Goal: Information Seeking & Learning: Learn about a topic

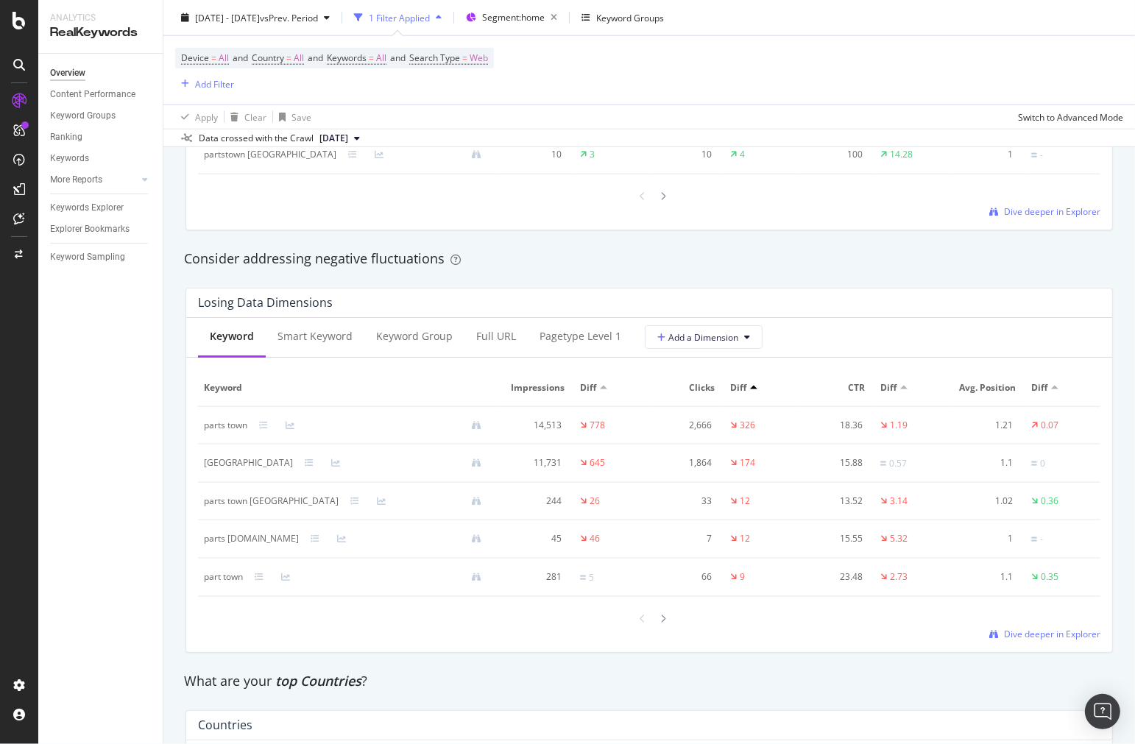
scroll to position [1510, 0]
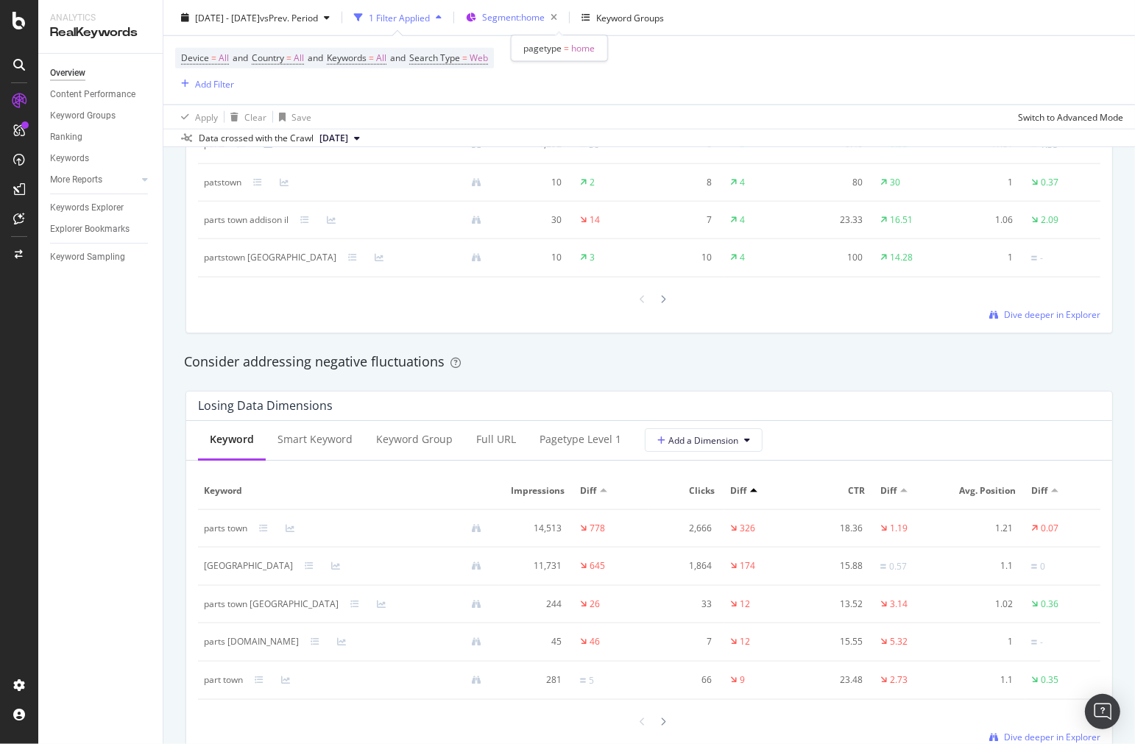
click at [545, 15] on span "Segment: home" at bounding box center [513, 17] width 63 height 13
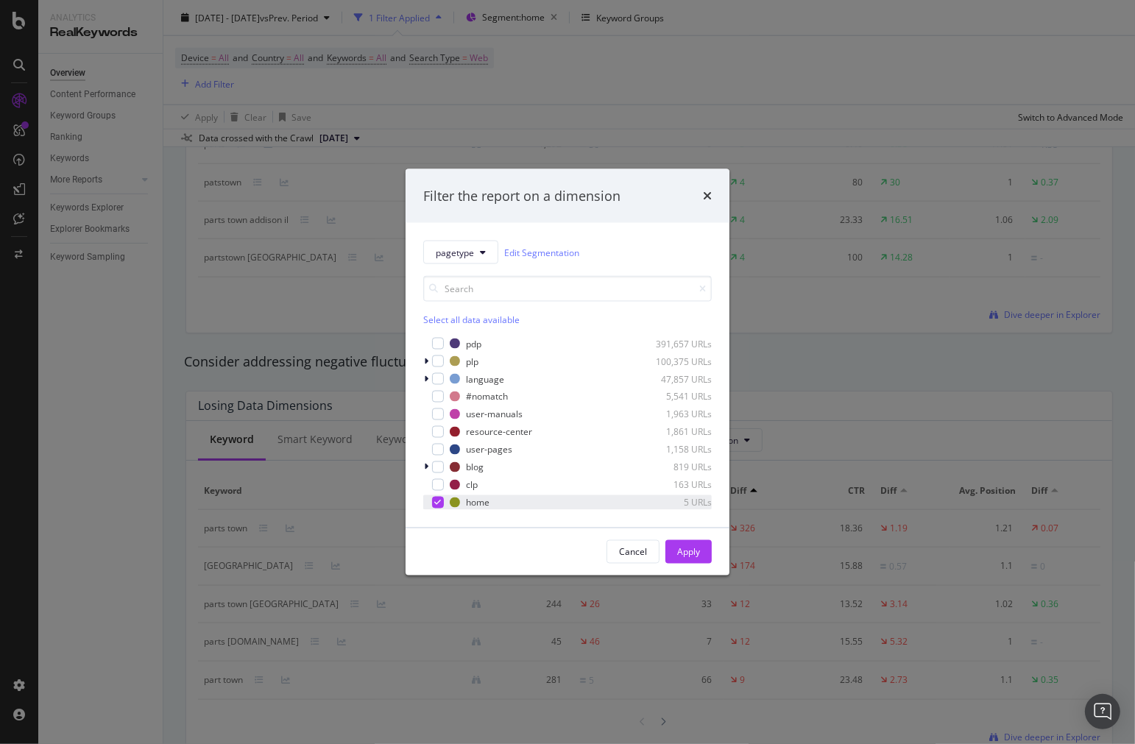
click at [429, 502] on div "modal" at bounding box center [427, 502] width 9 height 15
click at [433, 354] on div "plp 100,375 URLs" at bounding box center [567, 361] width 288 height 15
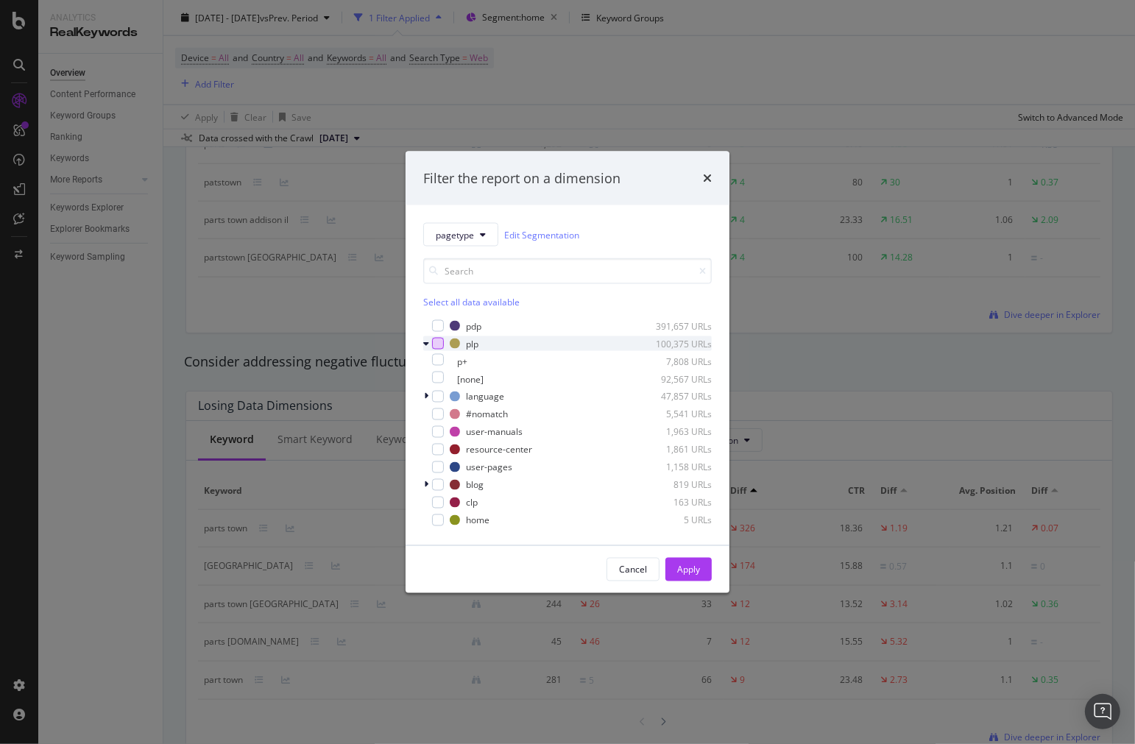
click at [434, 341] on div "modal" at bounding box center [438, 344] width 12 height 12
click at [425, 344] on icon "modal" at bounding box center [426, 343] width 6 height 9
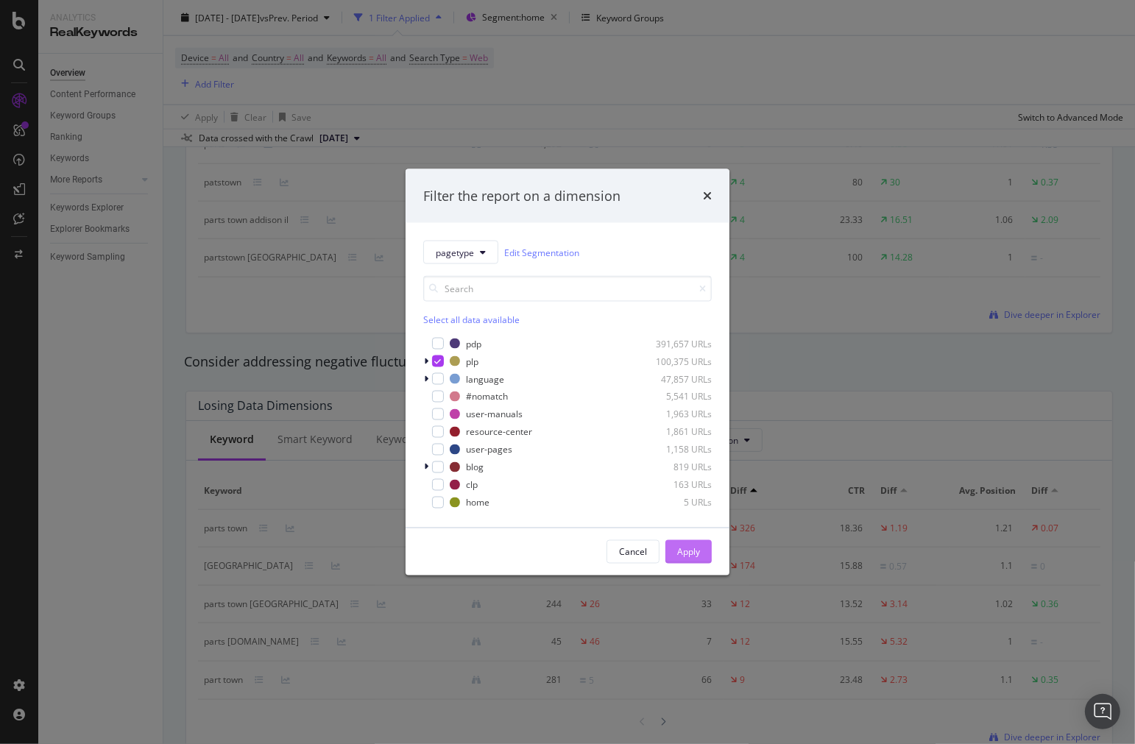
click at [701, 546] on button "Apply" at bounding box center [688, 552] width 46 height 24
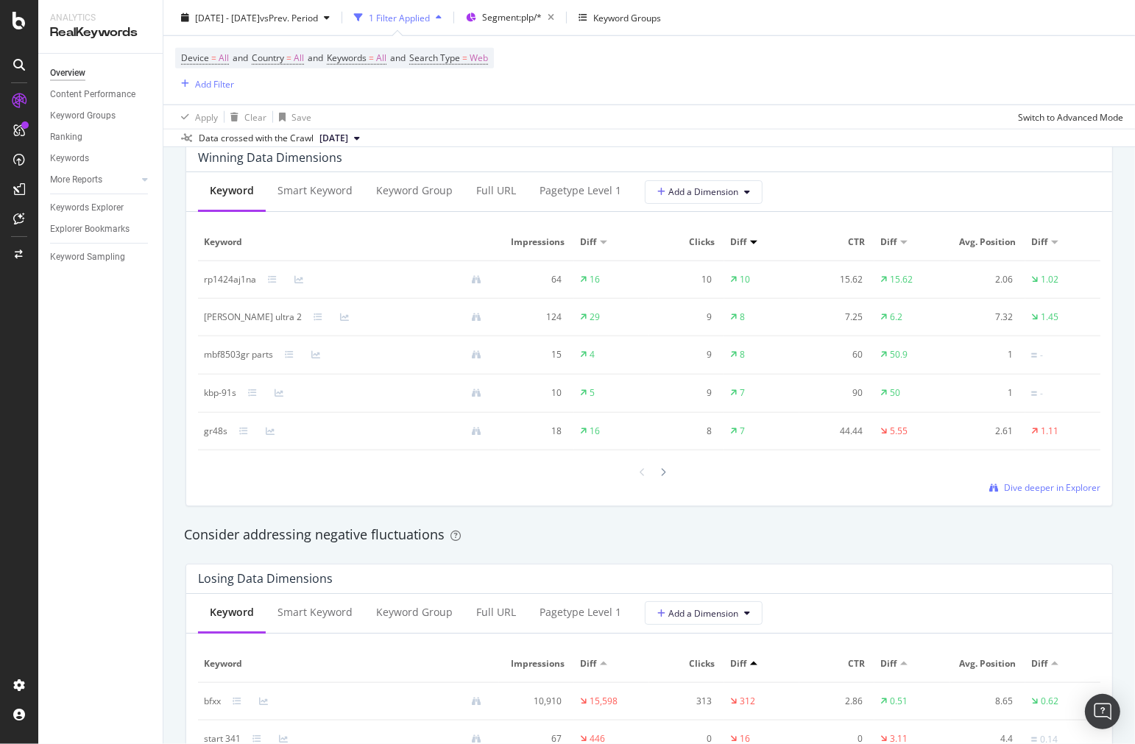
scroll to position [1592, 0]
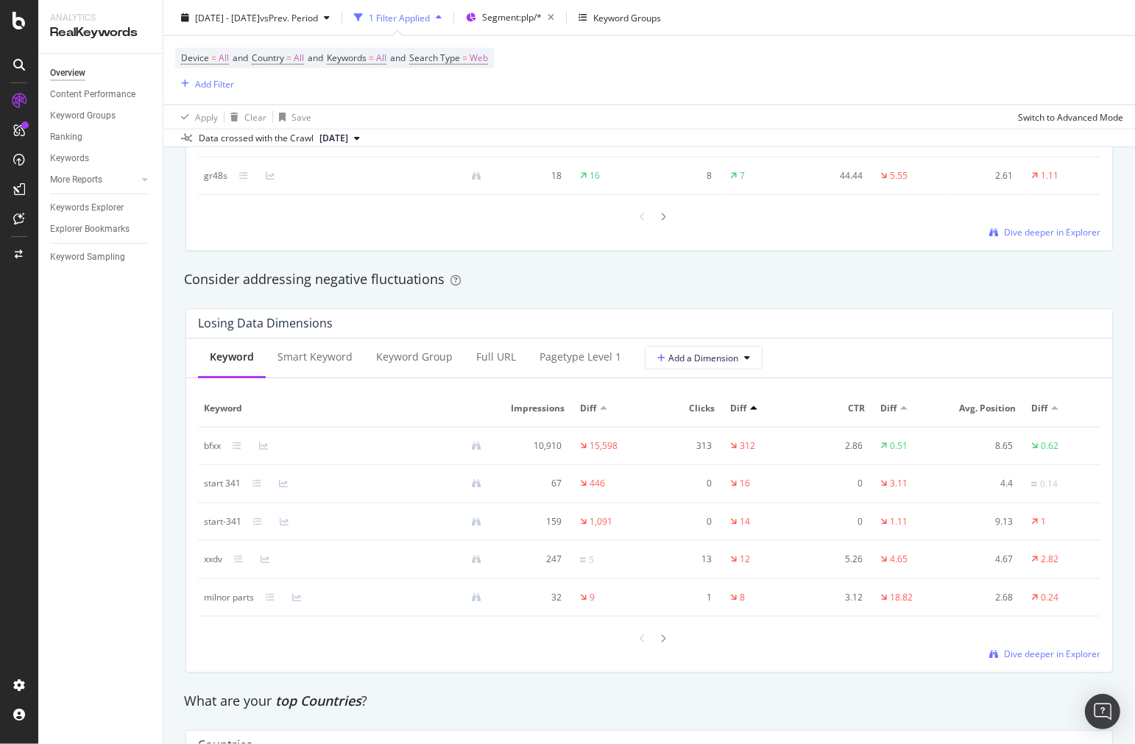
click at [213, 451] on div "bfxx" at bounding box center [212, 445] width 17 height 13
click at [212, 451] on div "bfxx" at bounding box center [212, 445] width 17 height 13
click at [788, 259] on div "Winning Data Dimensions Keyword Smart Keyword Keyword Group Full URL pagetype L…" at bounding box center [649, 69] width 945 height 388
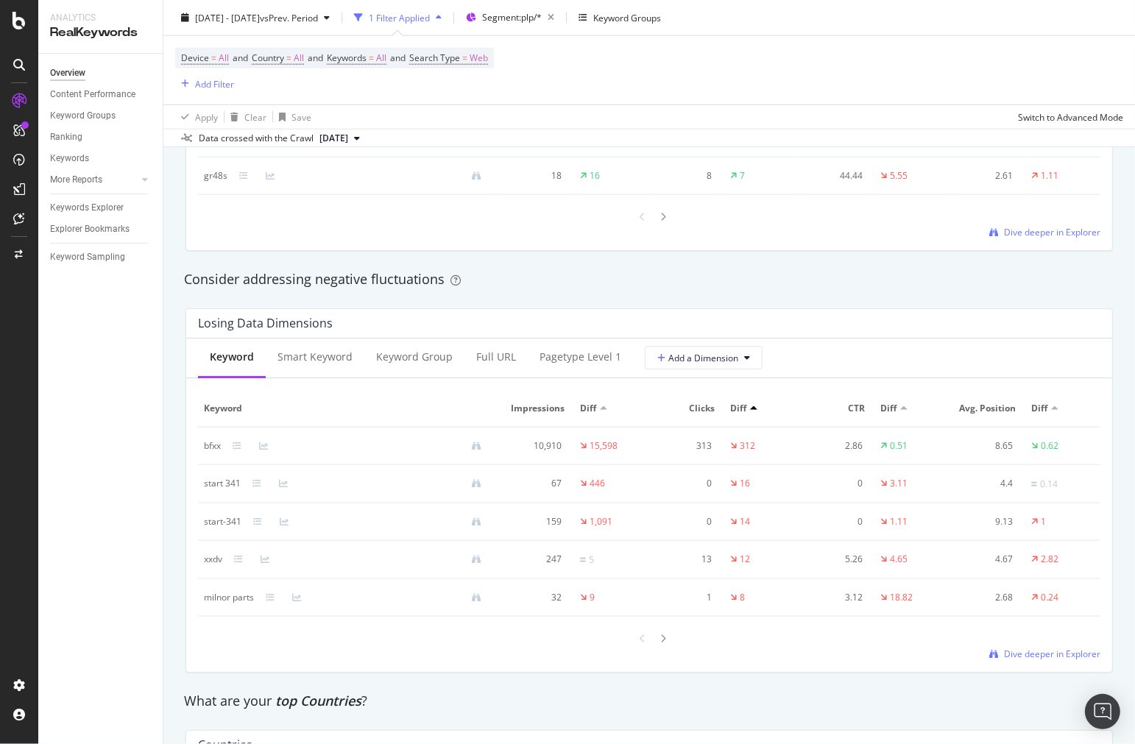
click at [750, 409] on div at bounding box center [753, 408] width 7 height 4
click at [596, 414] on div "Diff" at bounding box center [611, 408] width 63 height 13
click at [600, 409] on div at bounding box center [603, 408] width 7 height 4
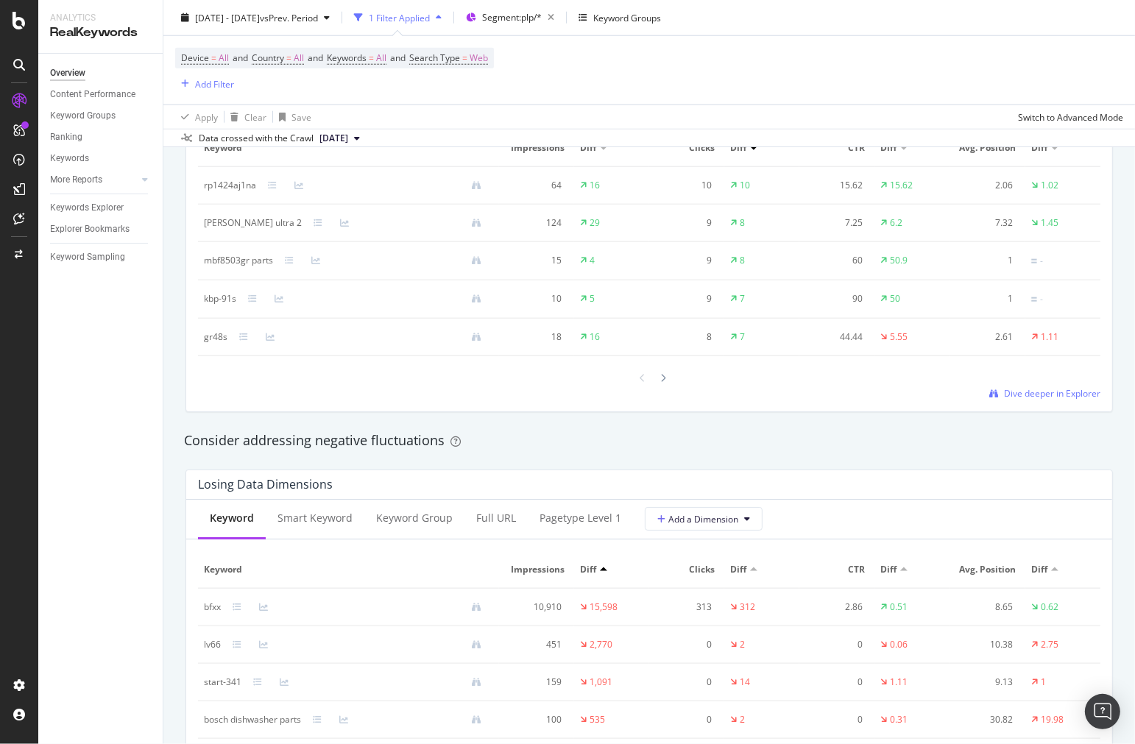
scroll to position [1717, 0]
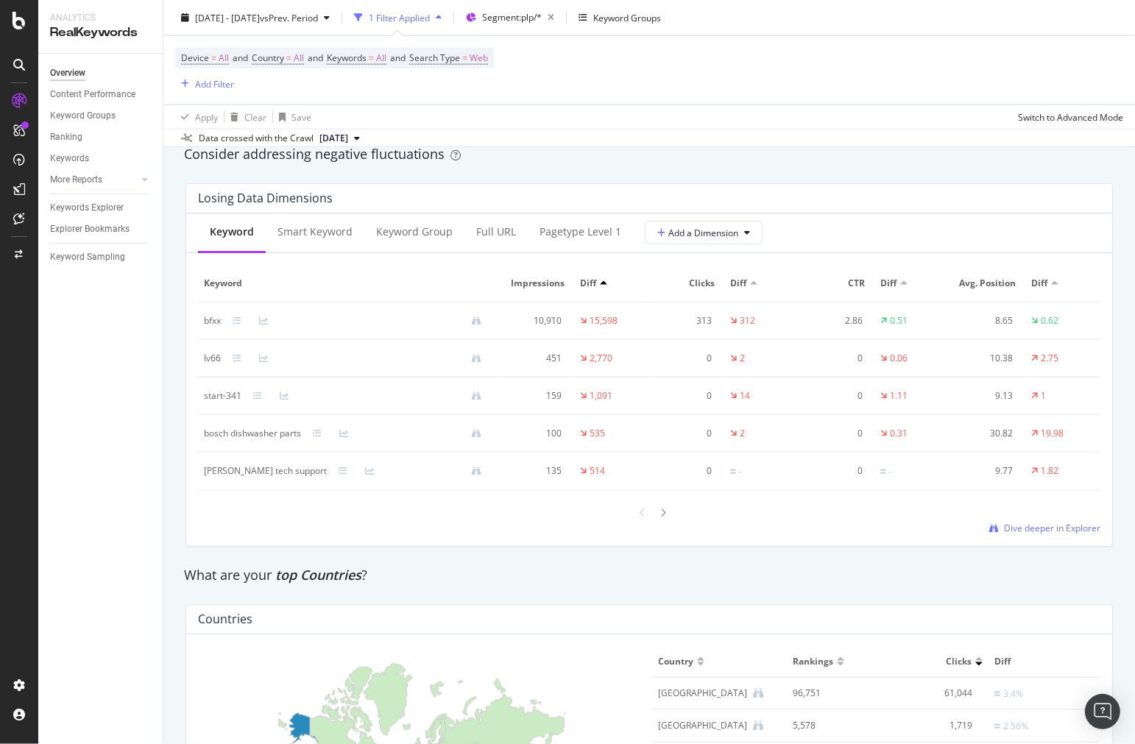
click at [466, 185] on div "Losing Data Dimensions Keyword Smart Keyword Keyword Group Full URL pagetype Le…" at bounding box center [649, 364] width 945 height 387
click at [260, 18] on span "[DATE] - [DATE]" at bounding box center [227, 17] width 65 height 13
click at [528, 159] on div "Consider addressing negative fluctuations" at bounding box center [649, 154] width 930 height 19
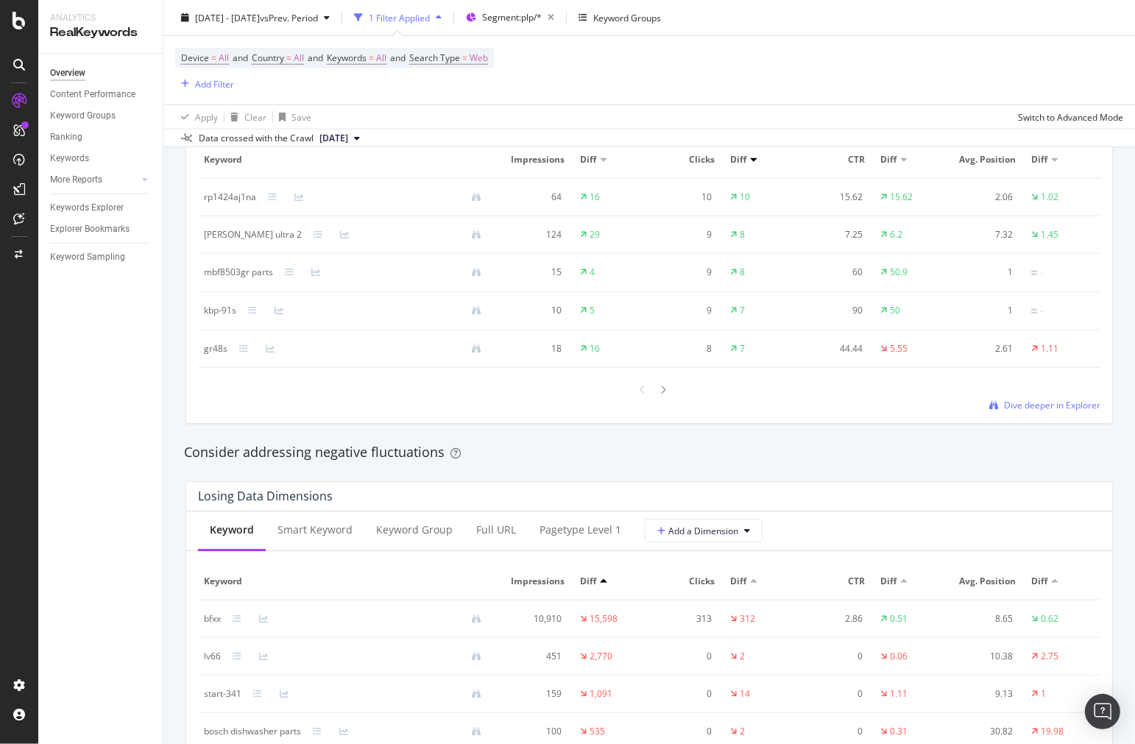
scroll to position [1754, 0]
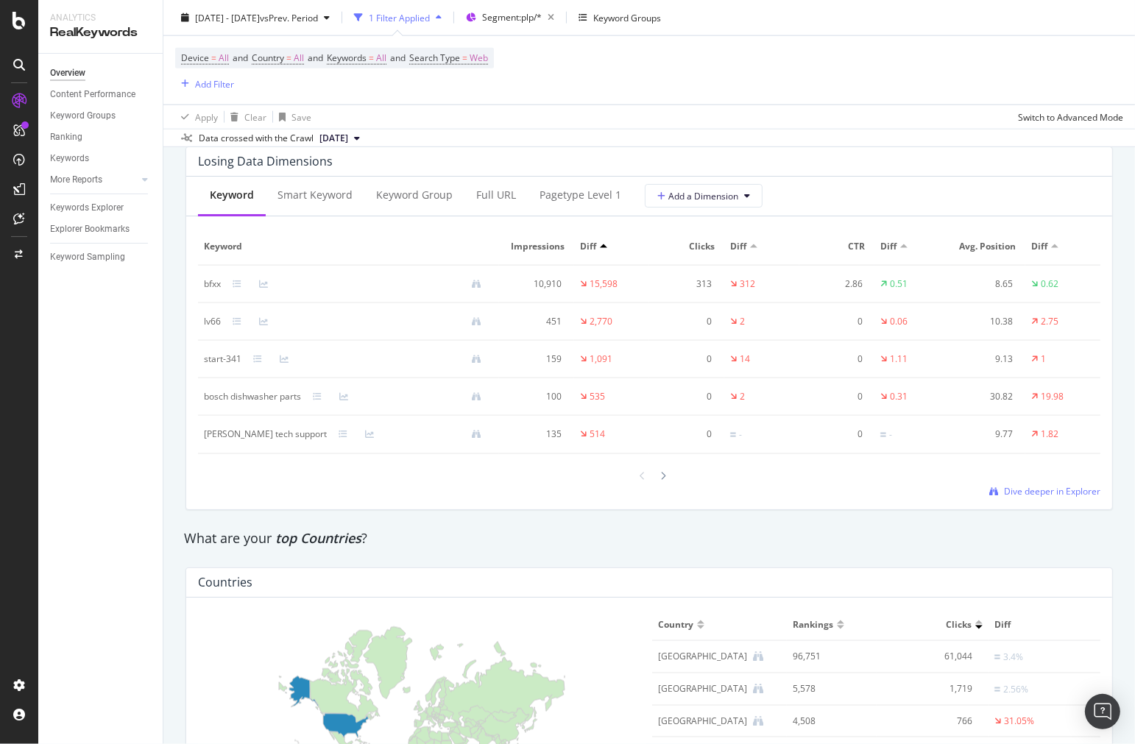
click at [1014, 503] on div "Keyword Smart Keyword Keyword Group Full URL pagetype Level 1 Add a Dimension K…" at bounding box center [649, 343] width 926 height 333
click at [1014, 497] on span "Dive deeper in Explorer" at bounding box center [1052, 491] width 96 height 13
click at [542, 17] on span "Segment: plp/*" at bounding box center [512, 17] width 60 height 13
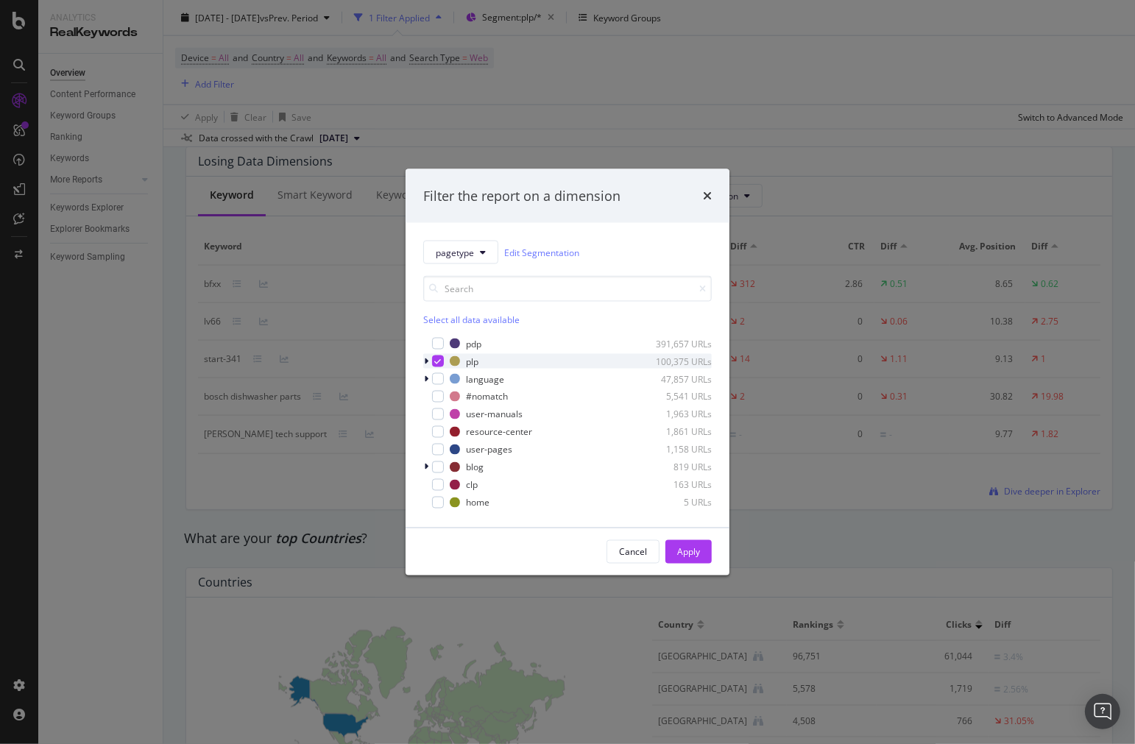
click at [427, 361] on icon "modal" at bounding box center [426, 361] width 4 height 9
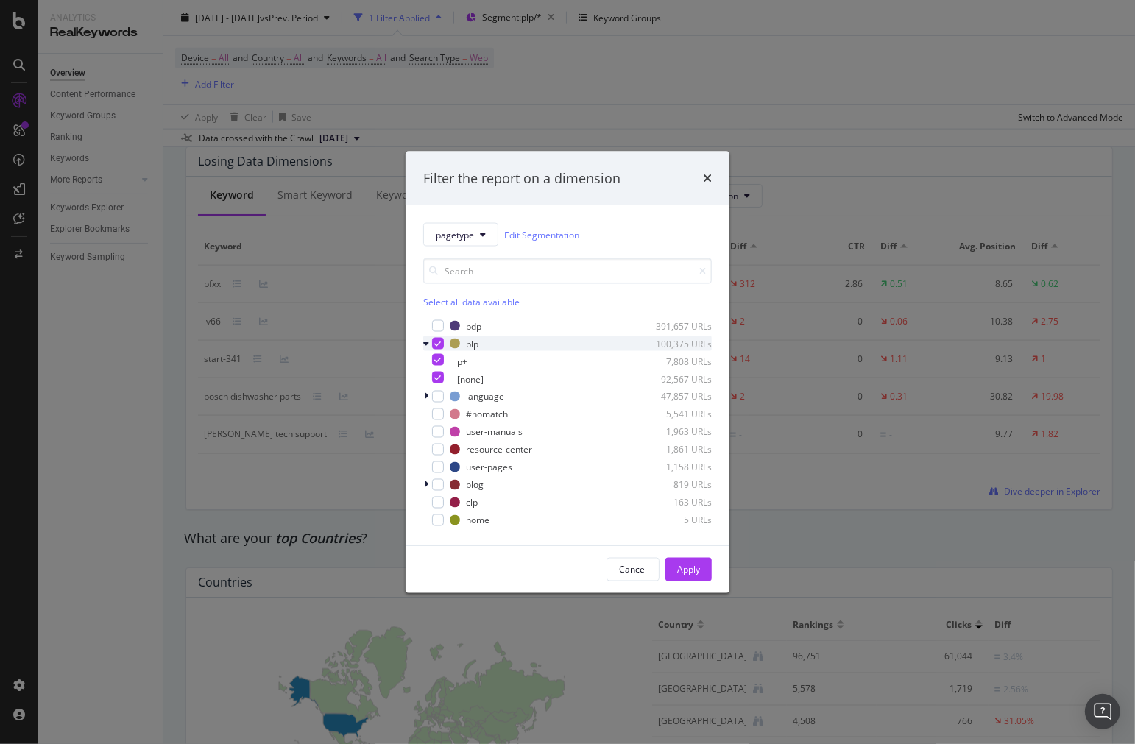
click at [437, 344] on icon "modal" at bounding box center [438, 343] width 7 height 7
click at [439, 327] on div "modal" at bounding box center [438, 326] width 12 height 12
click at [705, 571] on button "Apply" at bounding box center [688, 570] width 46 height 24
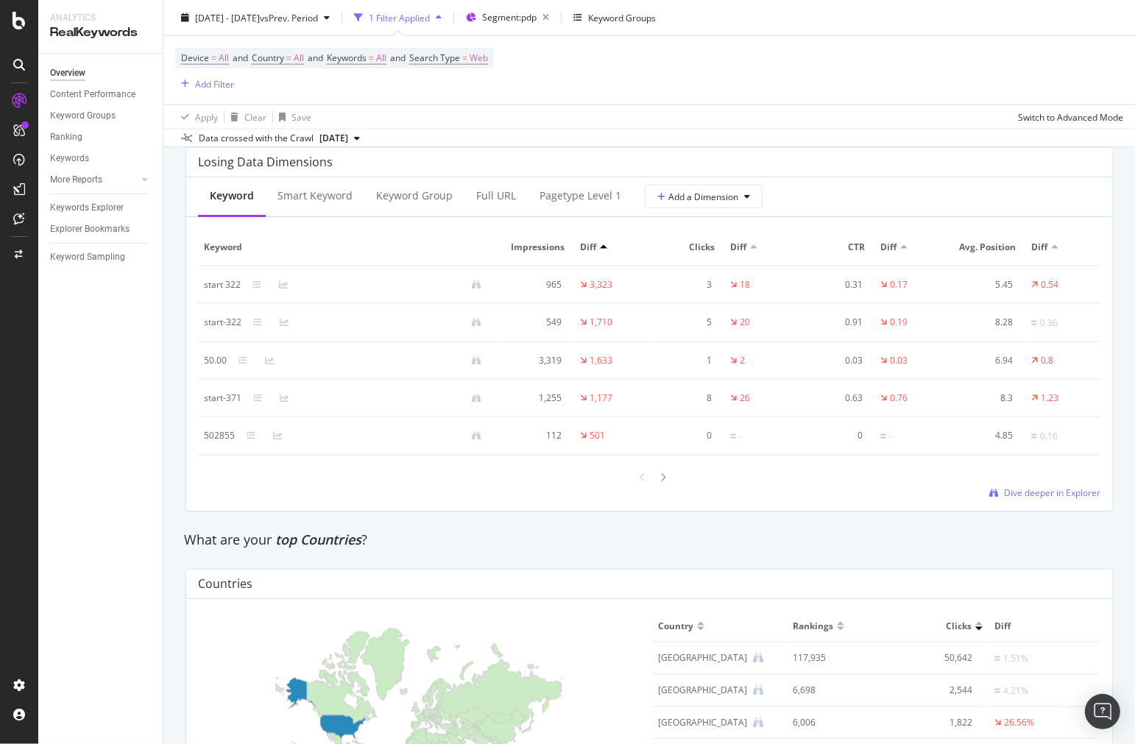
scroll to position [1835, 0]
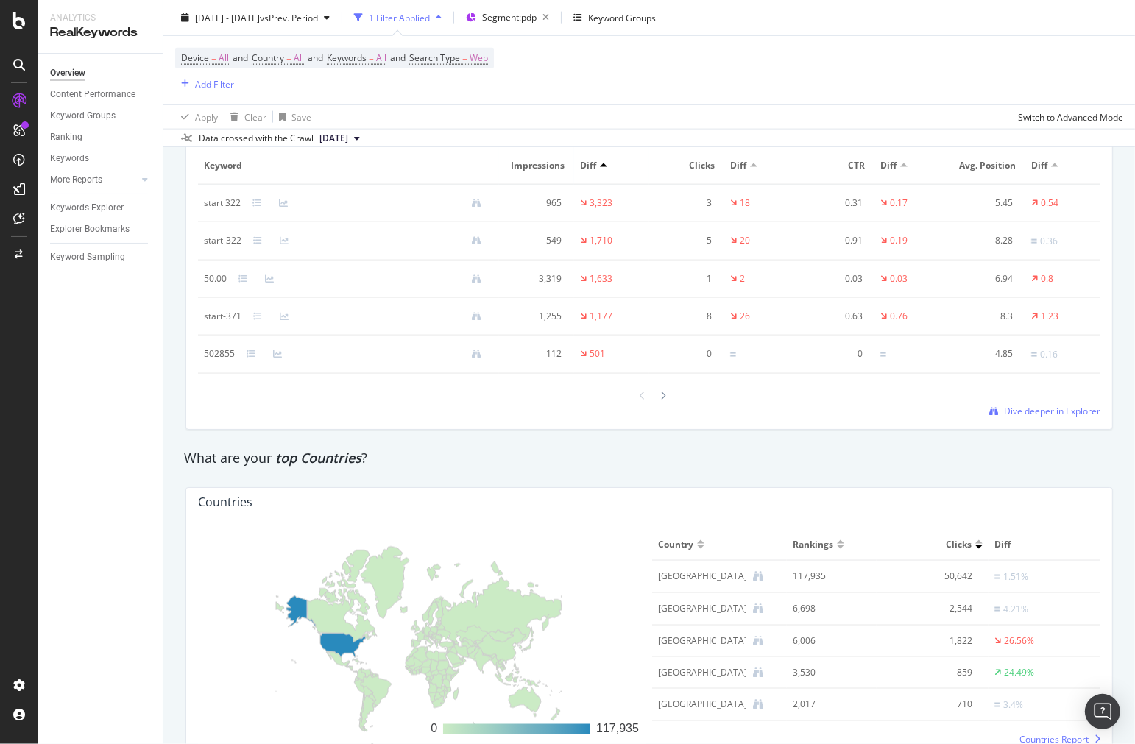
click at [748, 165] on div "Diff" at bounding box center [761, 165] width 63 height 13
click at [750, 167] on div at bounding box center [753, 165] width 7 height 4
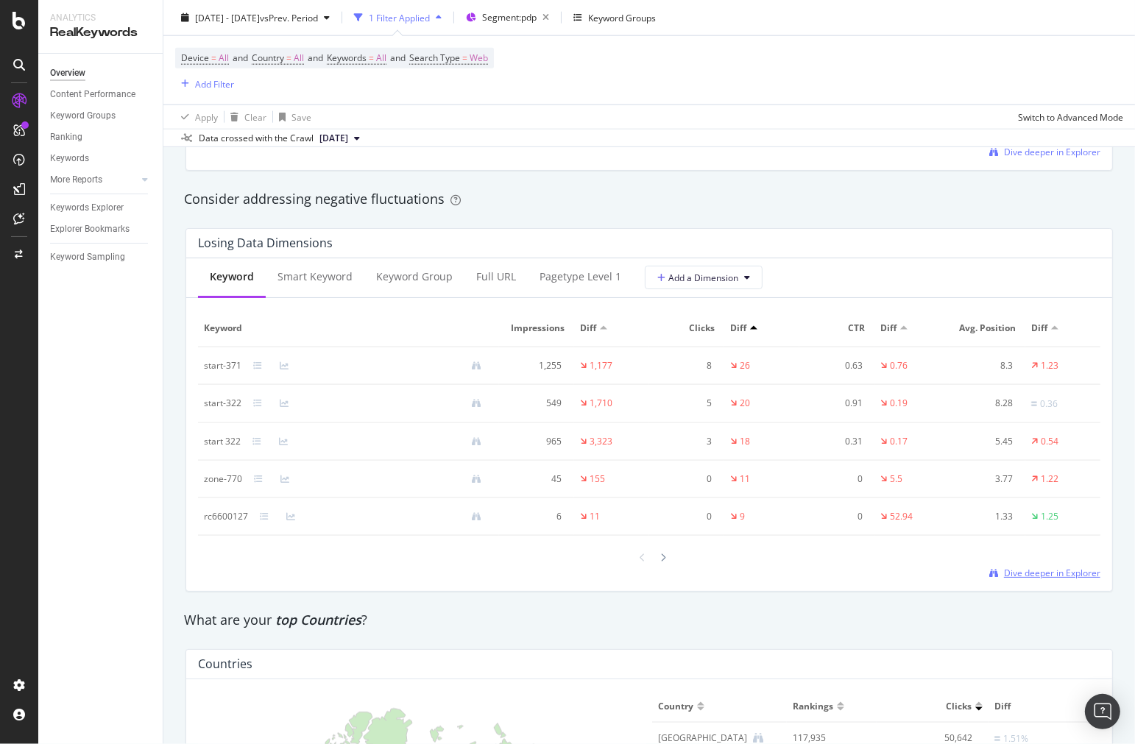
click at [1045, 571] on span "Dive deeper in Explorer" at bounding box center [1052, 573] width 96 height 13
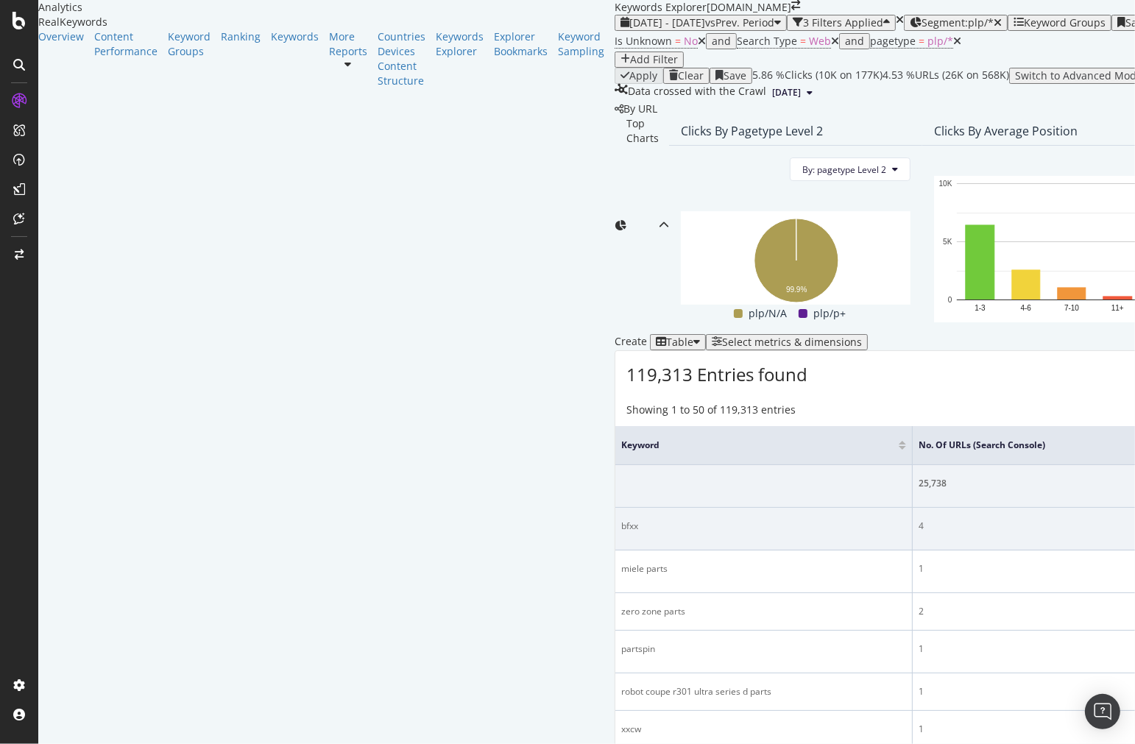
scroll to position [0, 82]
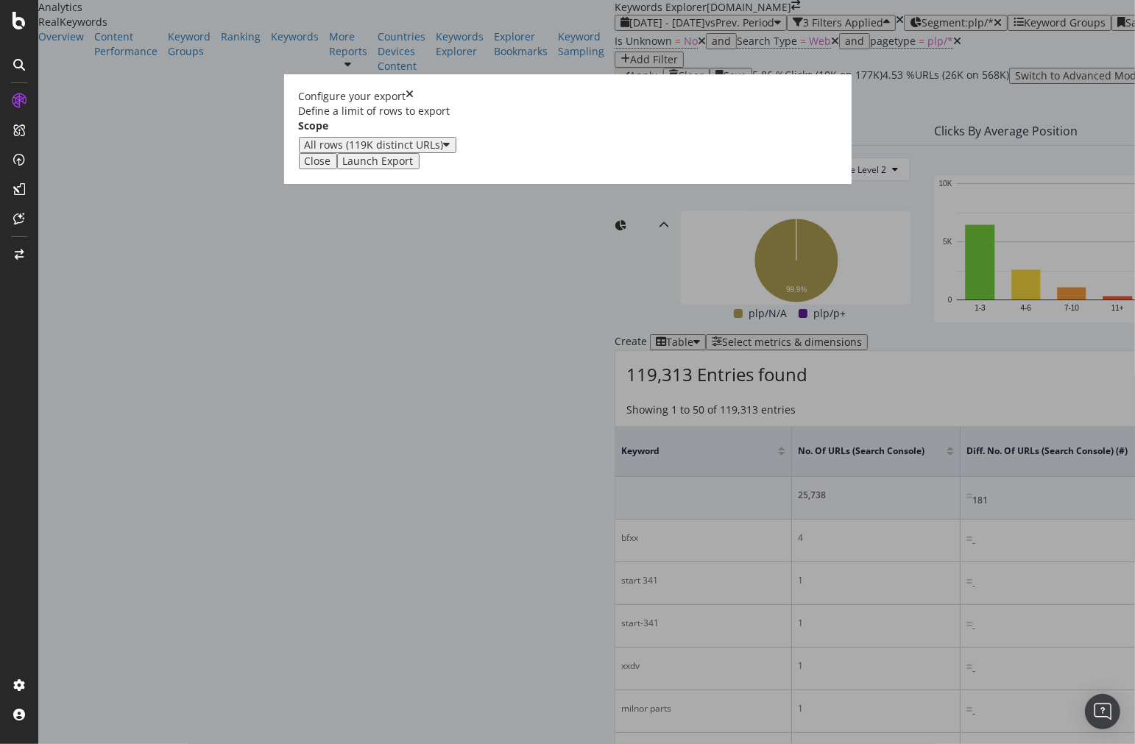
click at [430, 151] on div "All rows (119K distinct URLs)" at bounding box center [378, 145] width 146 height 12
click at [444, 434] on div "Define a limit" at bounding box center [387, 428] width 116 height 13
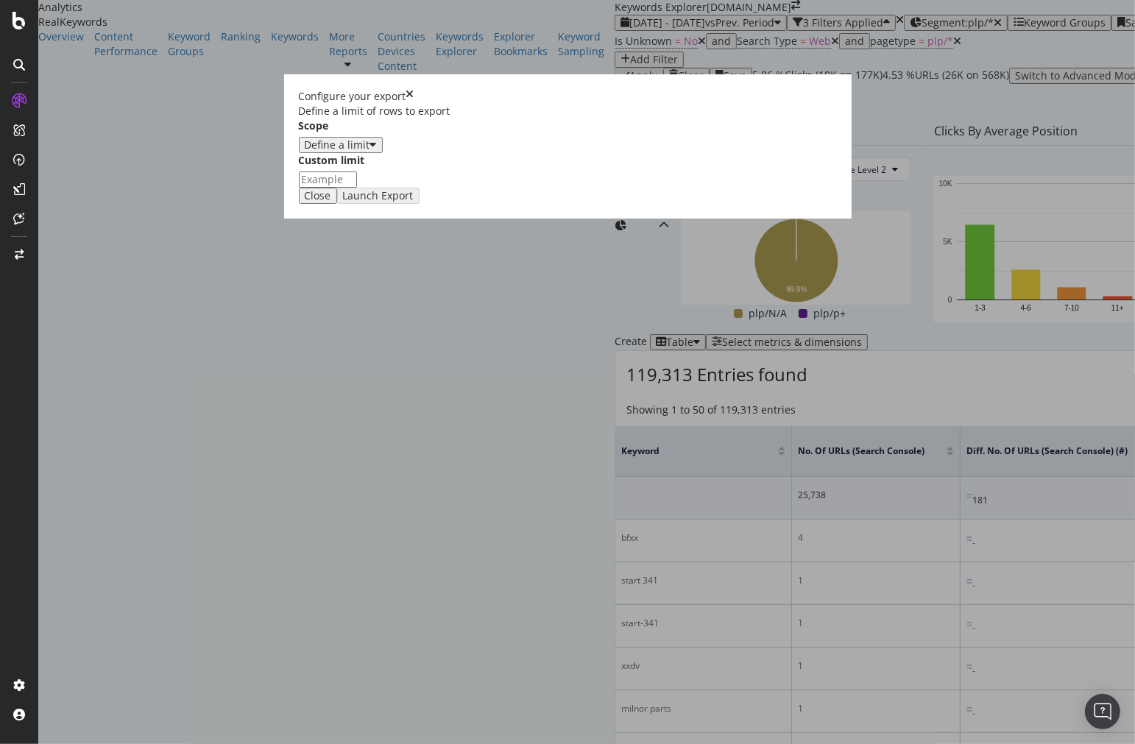
click at [446, 188] on div "modal" at bounding box center [568, 179] width 538 height 16
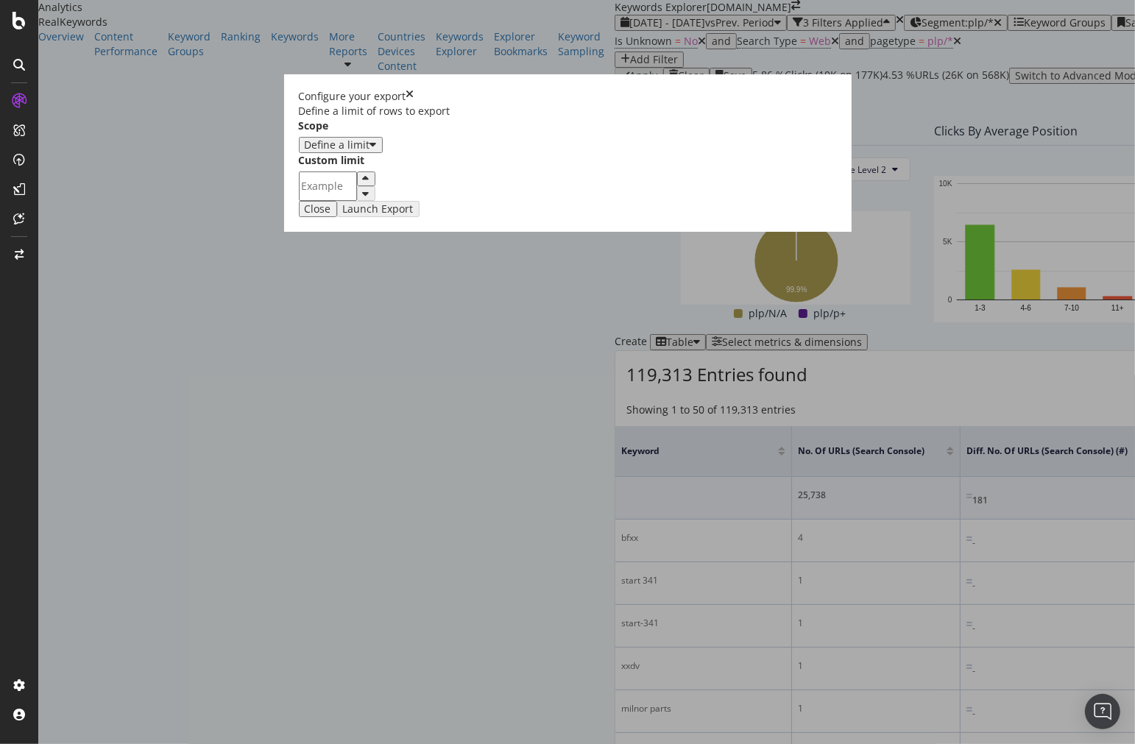
click at [414, 104] on icon "times" at bounding box center [410, 96] width 8 height 15
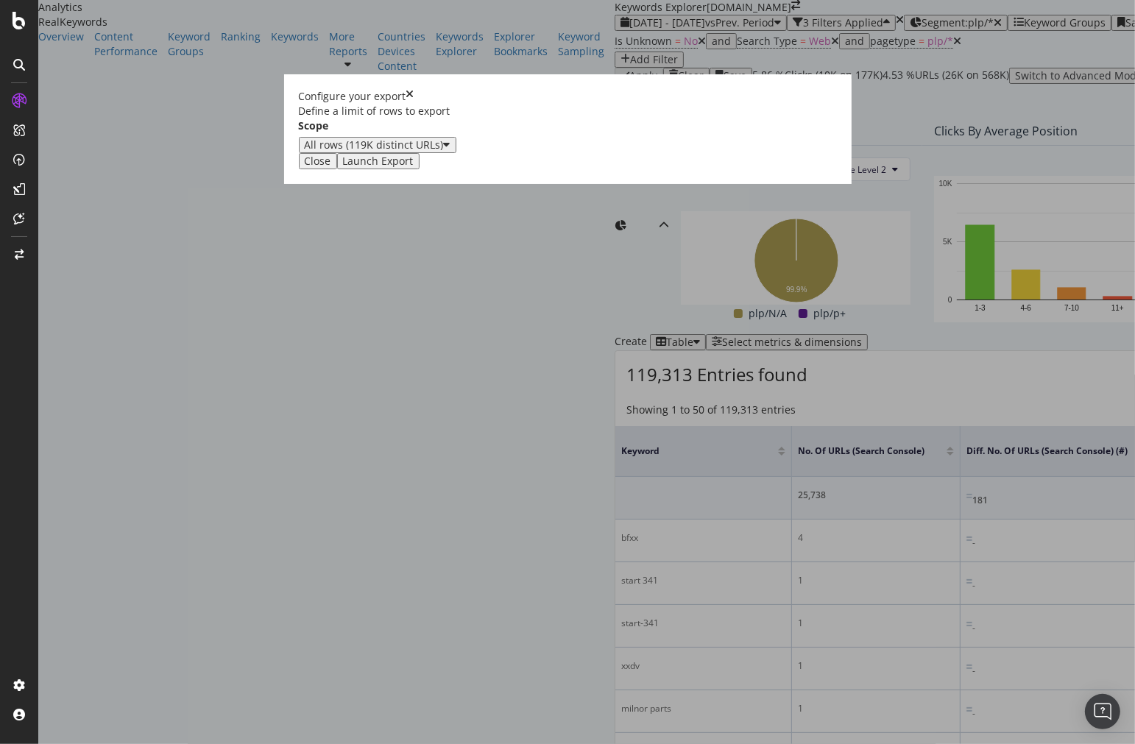
click at [450, 151] on icon "modal" at bounding box center [447, 145] width 7 height 12
click at [444, 434] on div "Define a limit" at bounding box center [387, 428] width 116 height 13
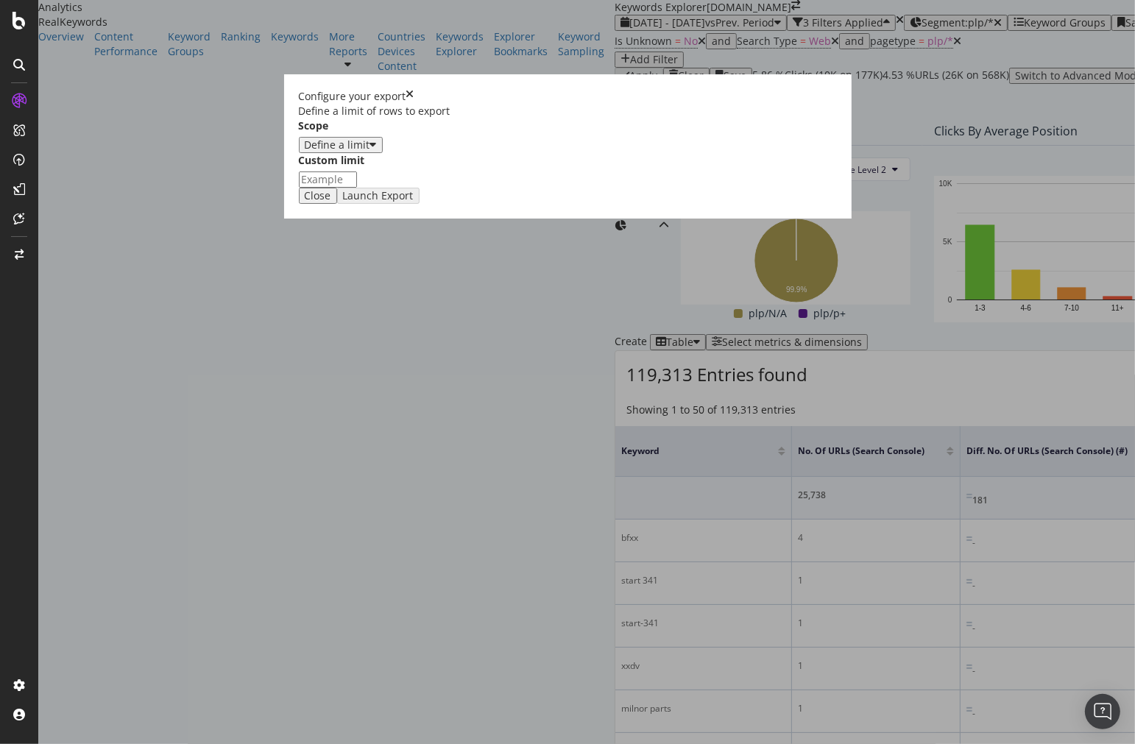
click at [410, 188] on div "Define a limit of rows to export Scope Define a limit Custom limit" at bounding box center [568, 146] width 538 height 84
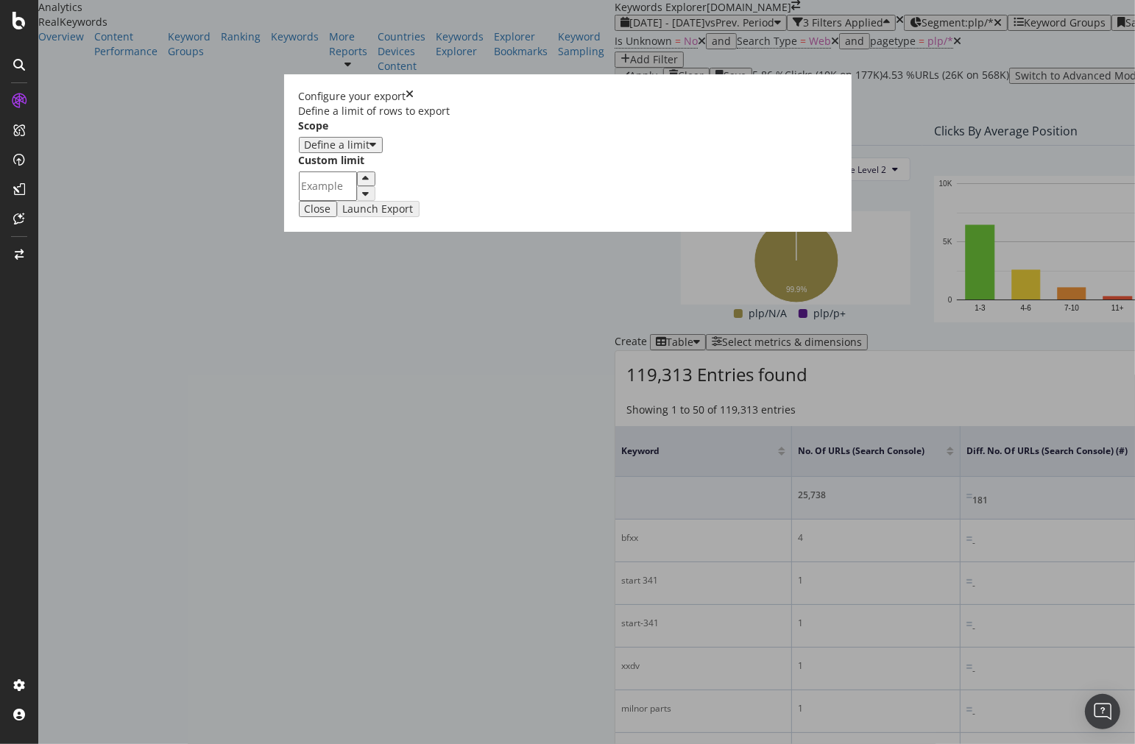
click at [357, 201] on input "modal" at bounding box center [328, 185] width 58 height 29
type input "50"
click at [414, 215] on div "Launch Export" at bounding box center [378, 209] width 71 height 12
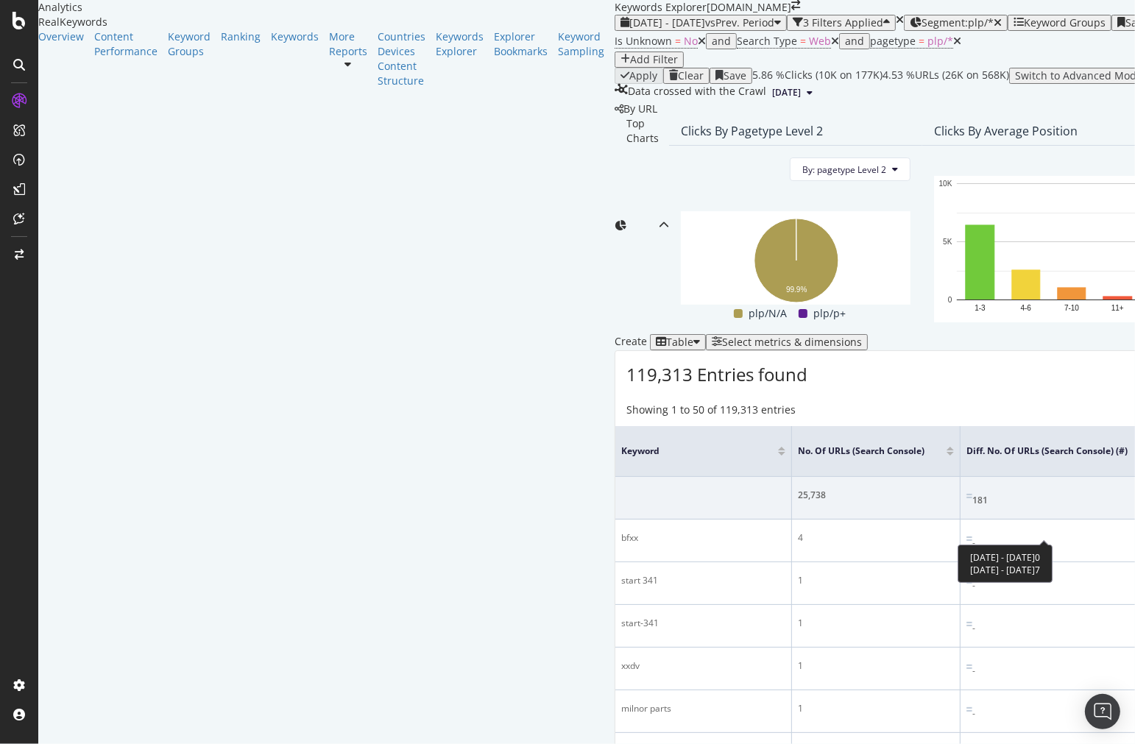
scroll to position [500, 0]
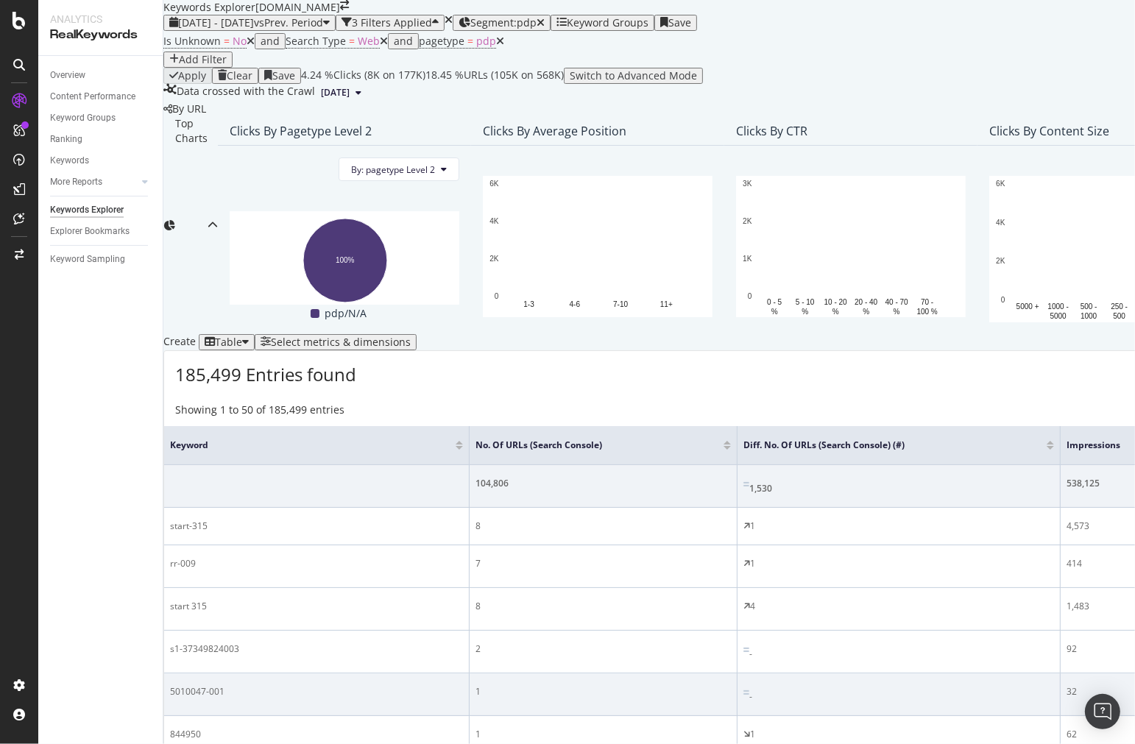
scroll to position [408, 0]
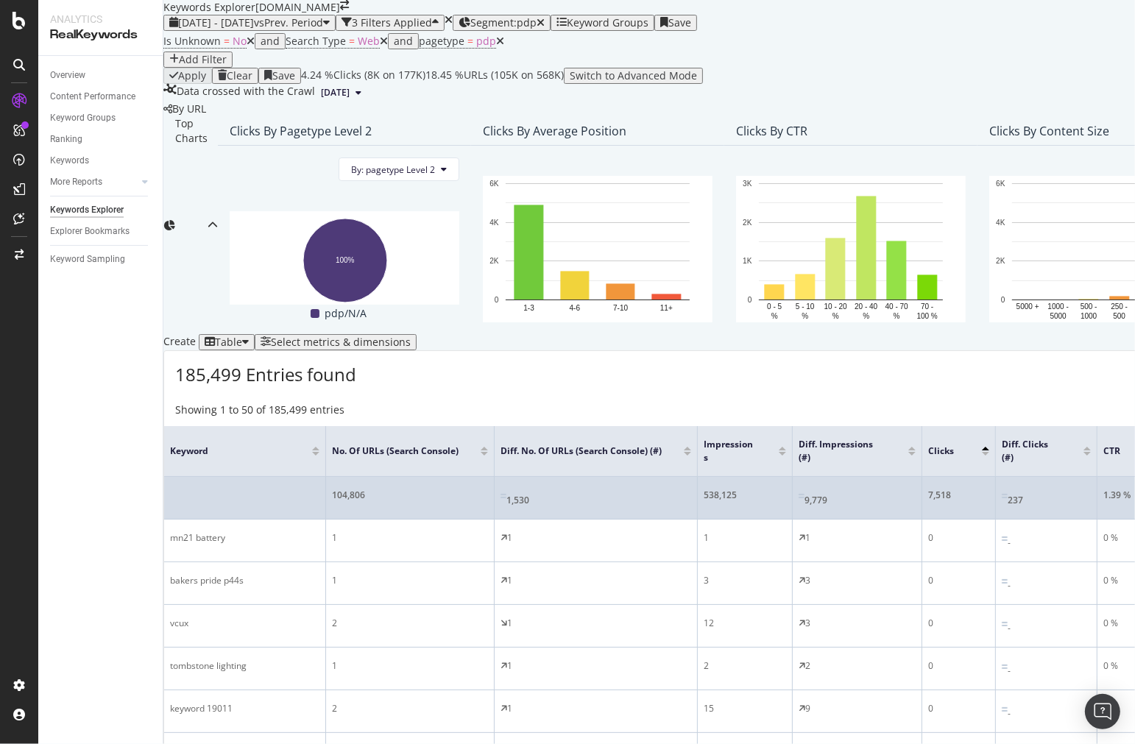
scroll to position [0, 163]
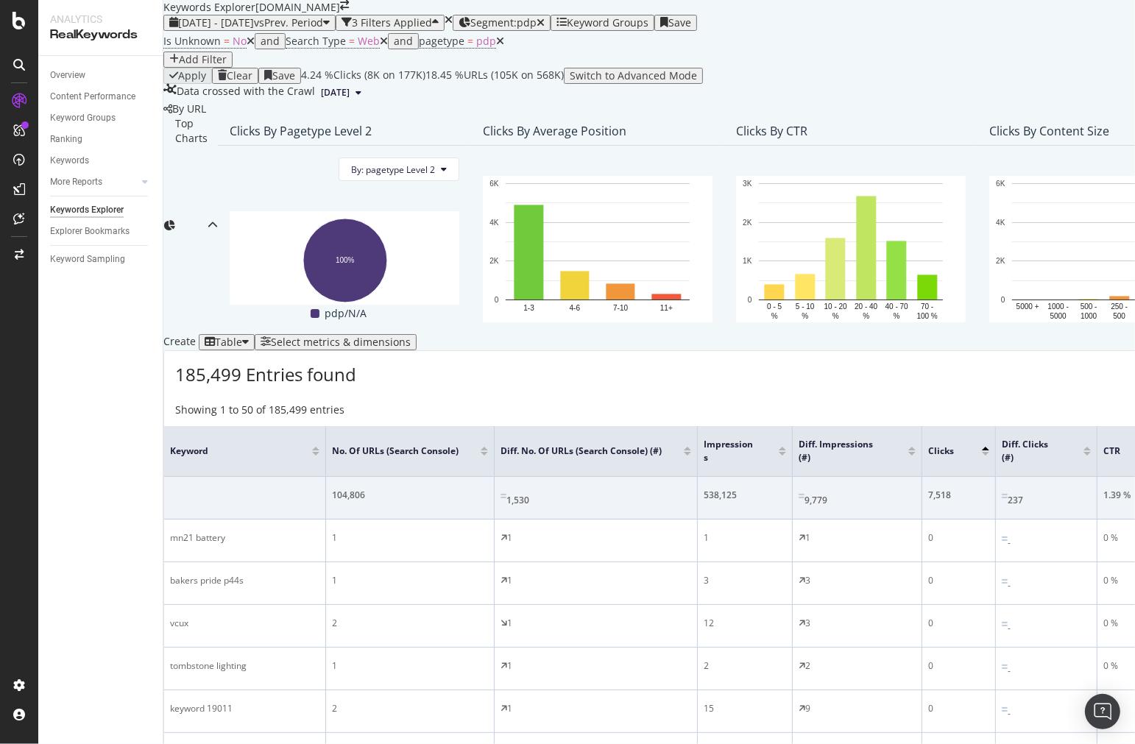
click at [982, 447] on div at bounding box center [985, 449] width 7 height 4
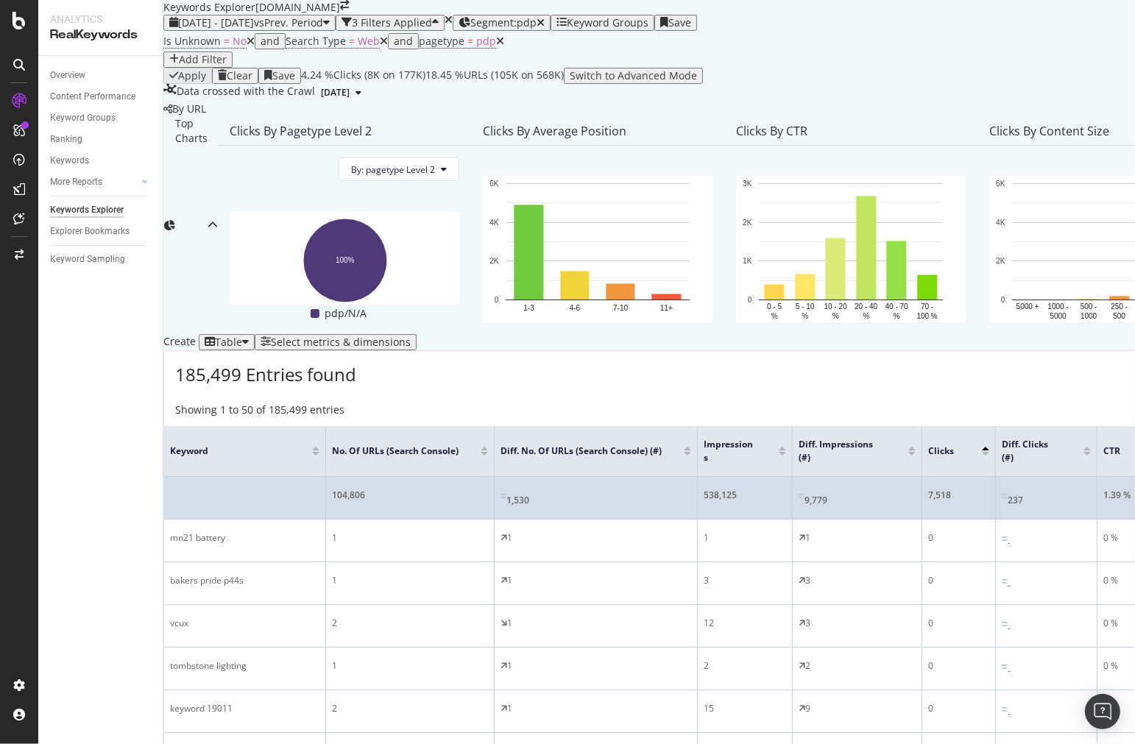
scroll to position [327, 0]
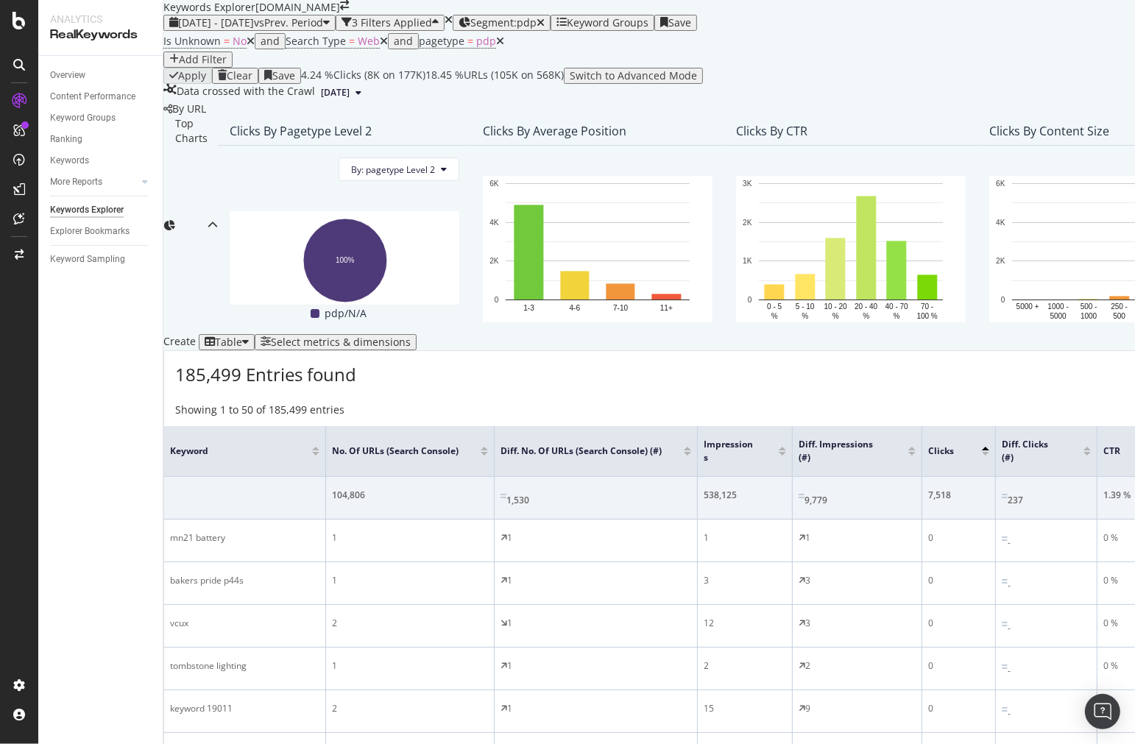
click at [982, 452] on div at bounding box center [985, 454] width 7 height 4
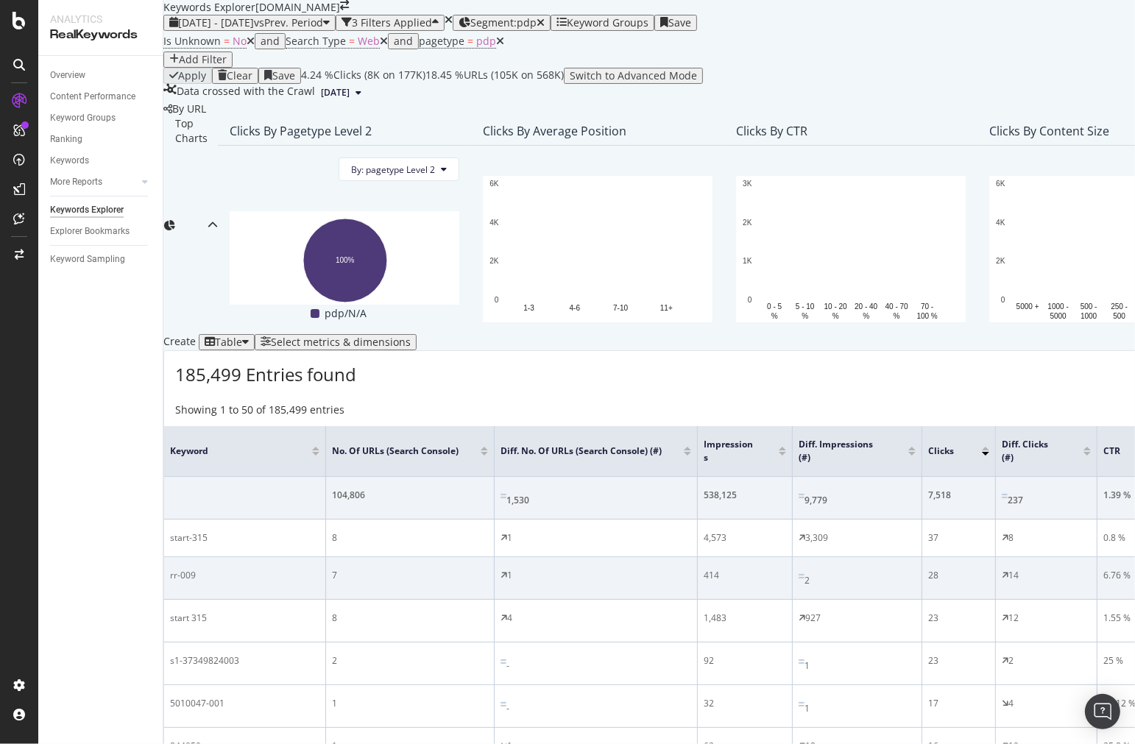
scroll to position [327, 0]
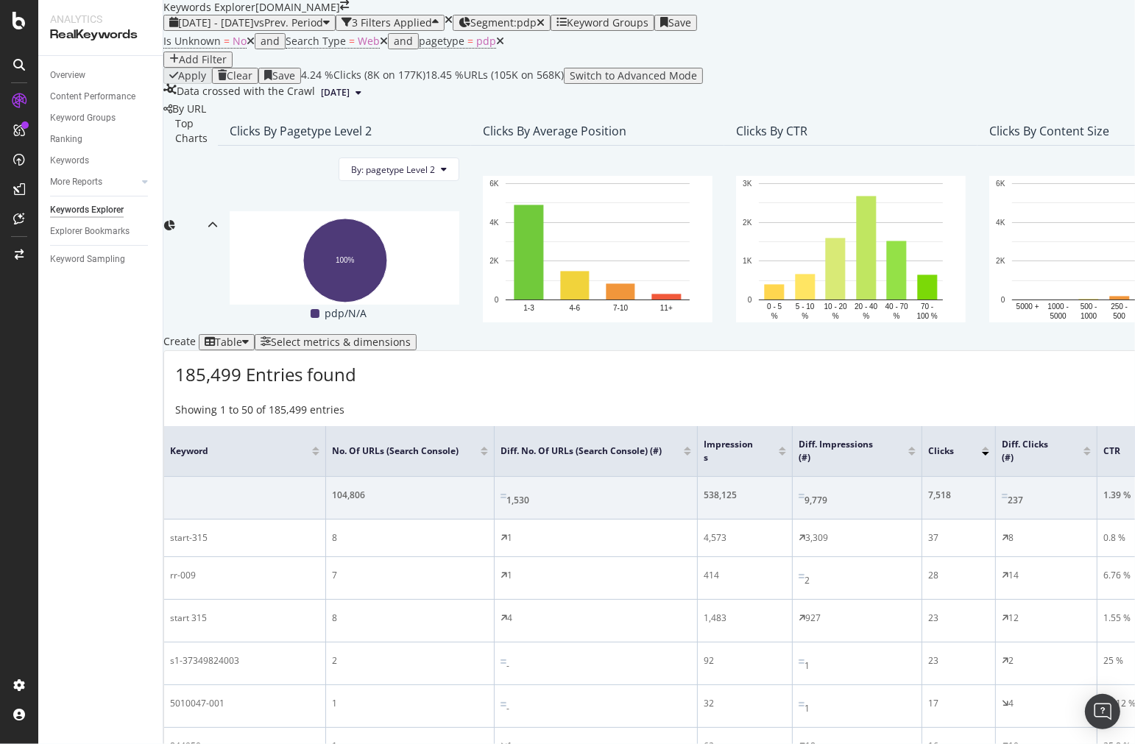
click at [989, 452] on div at bounding box center [985, 454] width 7 height 4
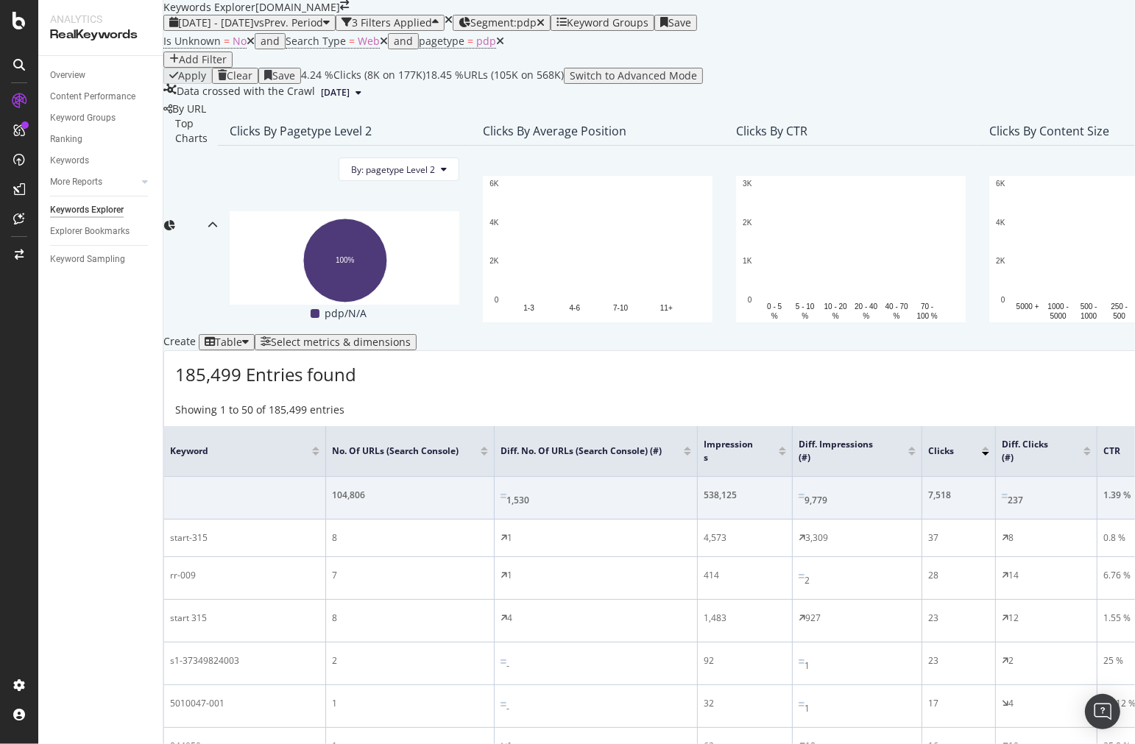
scroll to position [327, 0]
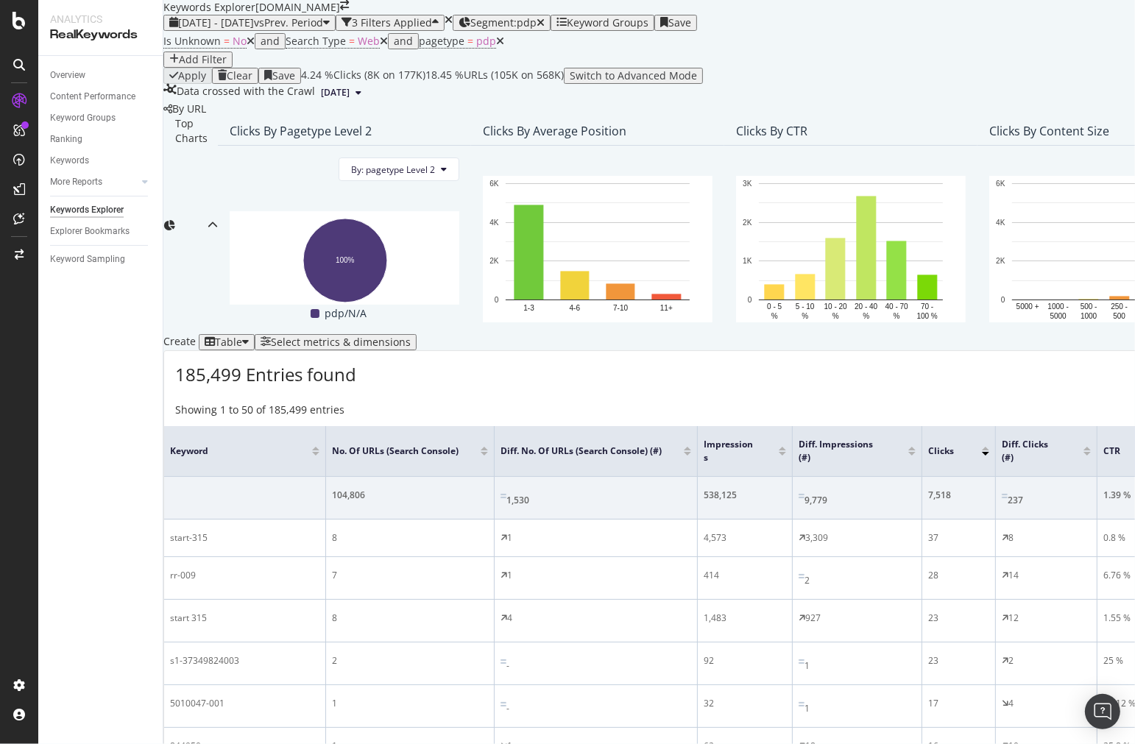
click at [989, 452] on div at bounding box center [985, 454] width 7 height 4
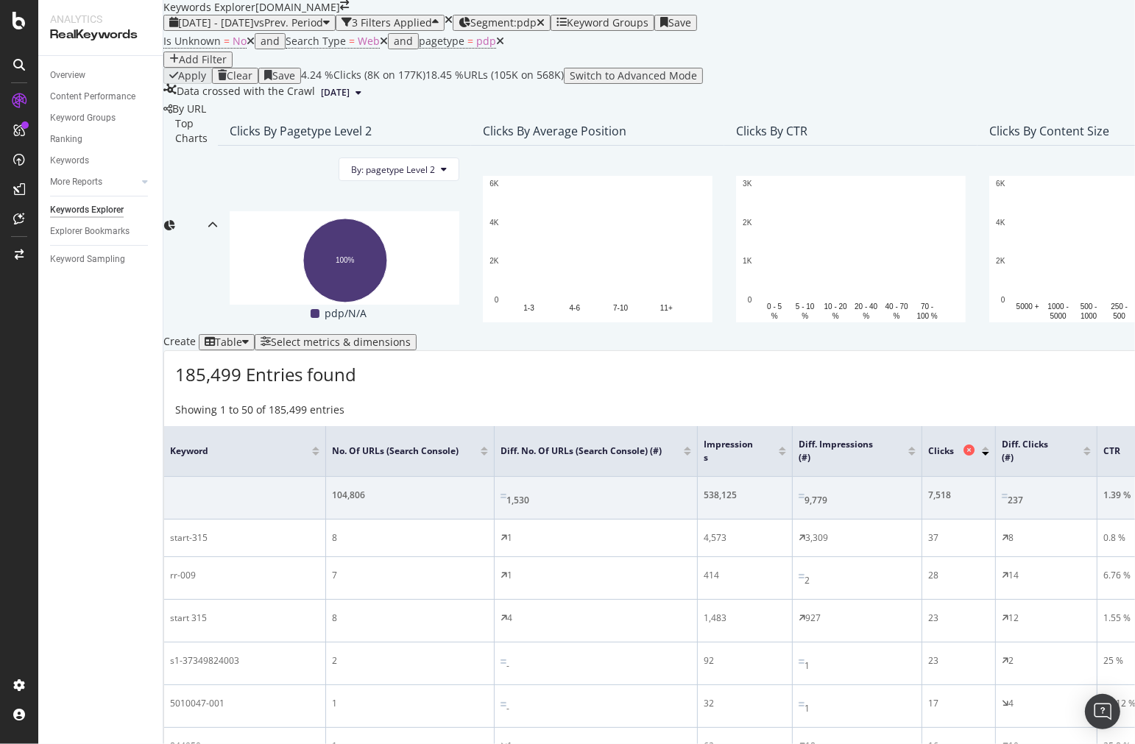
scroll to position [327, 0]
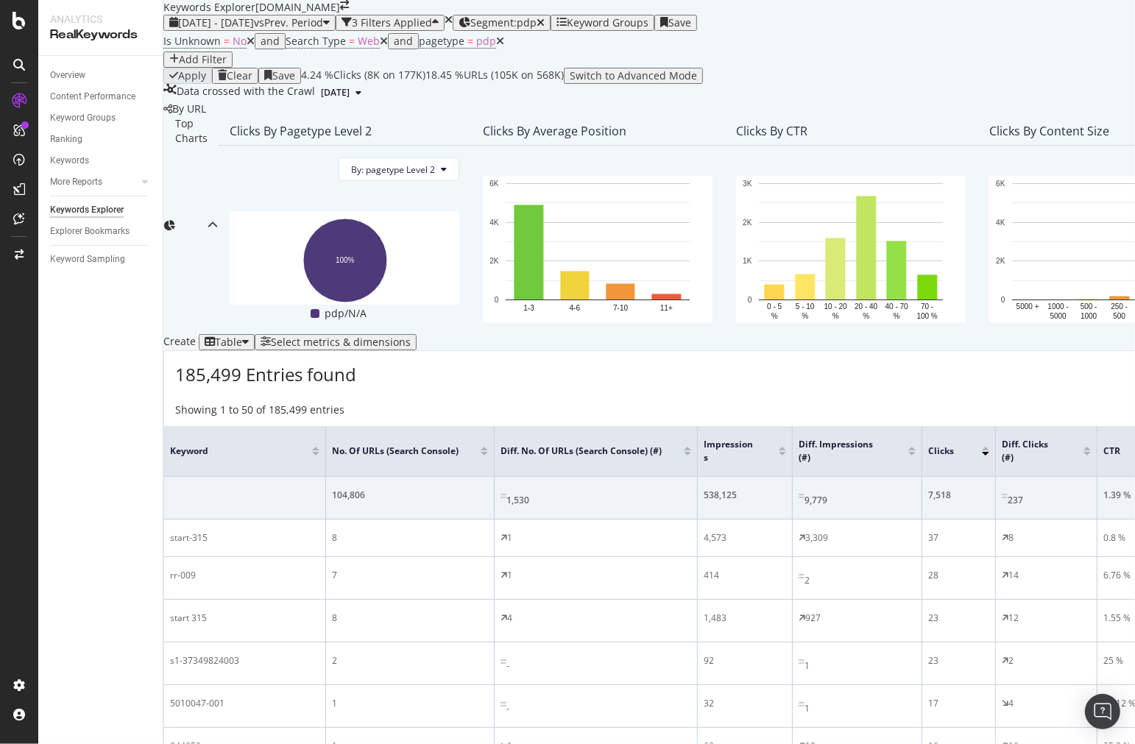
click at [989, 447] on div at bounding box center [985, 449] width 7 height 4
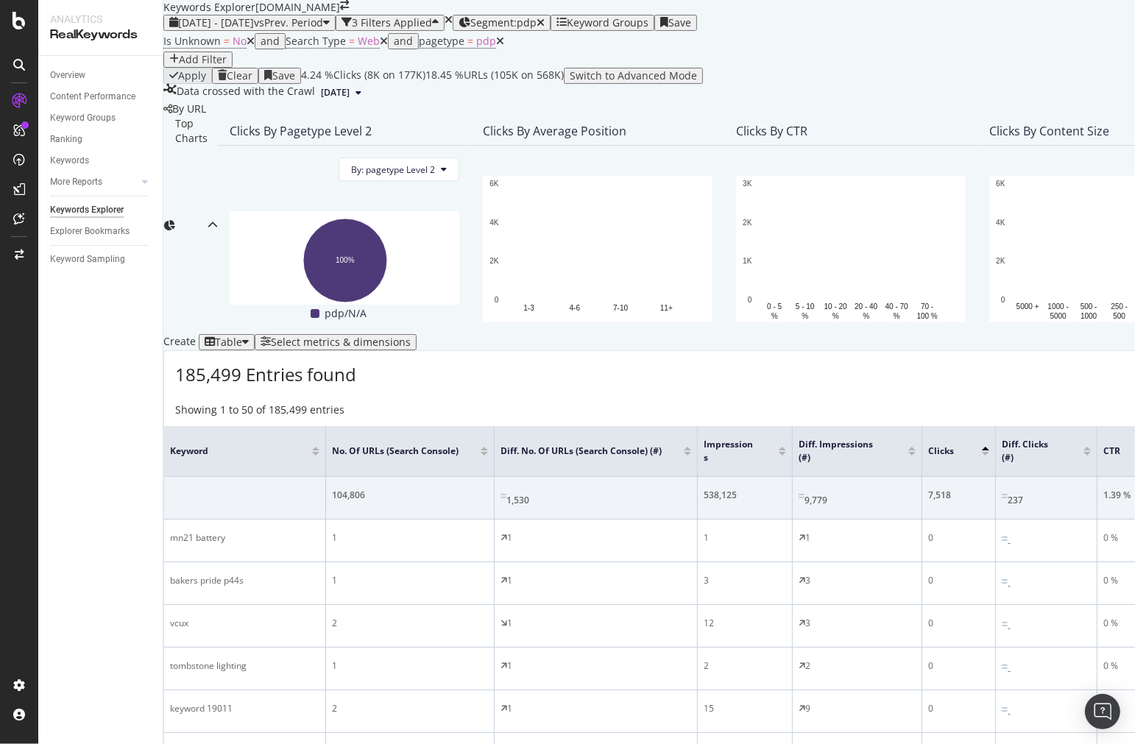
scroll to position [327, 0]
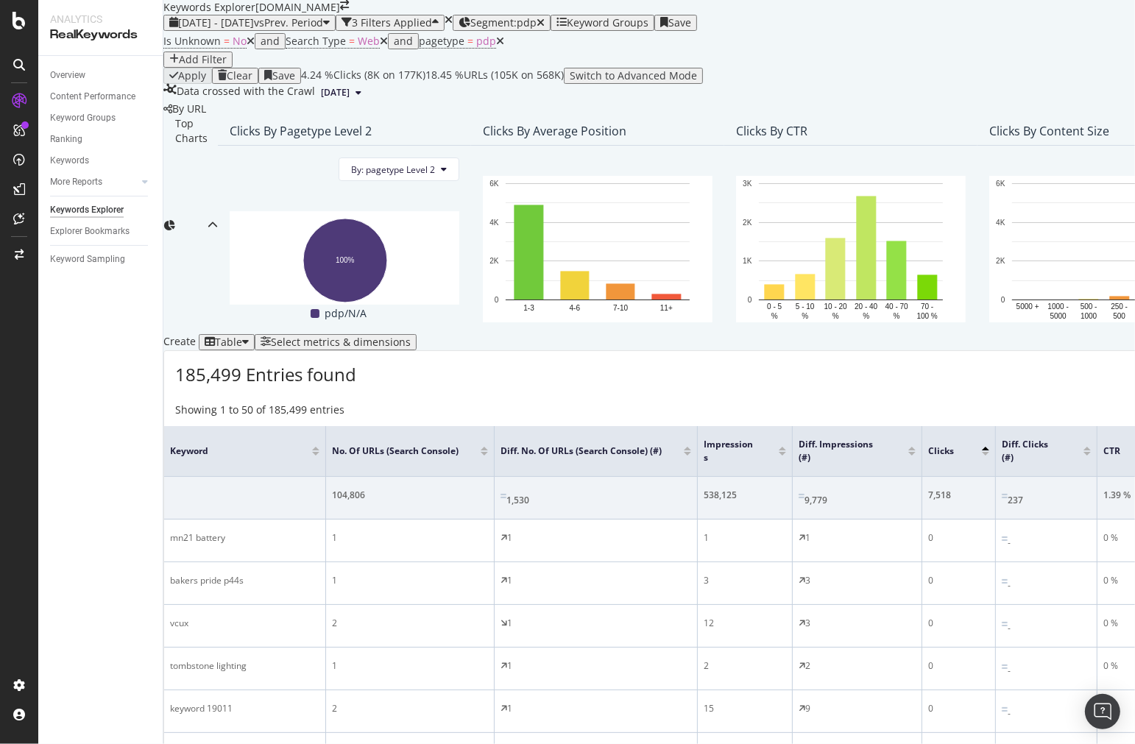
click at [989, 447] on div at bounding box center [985, 449] width 7 height 4
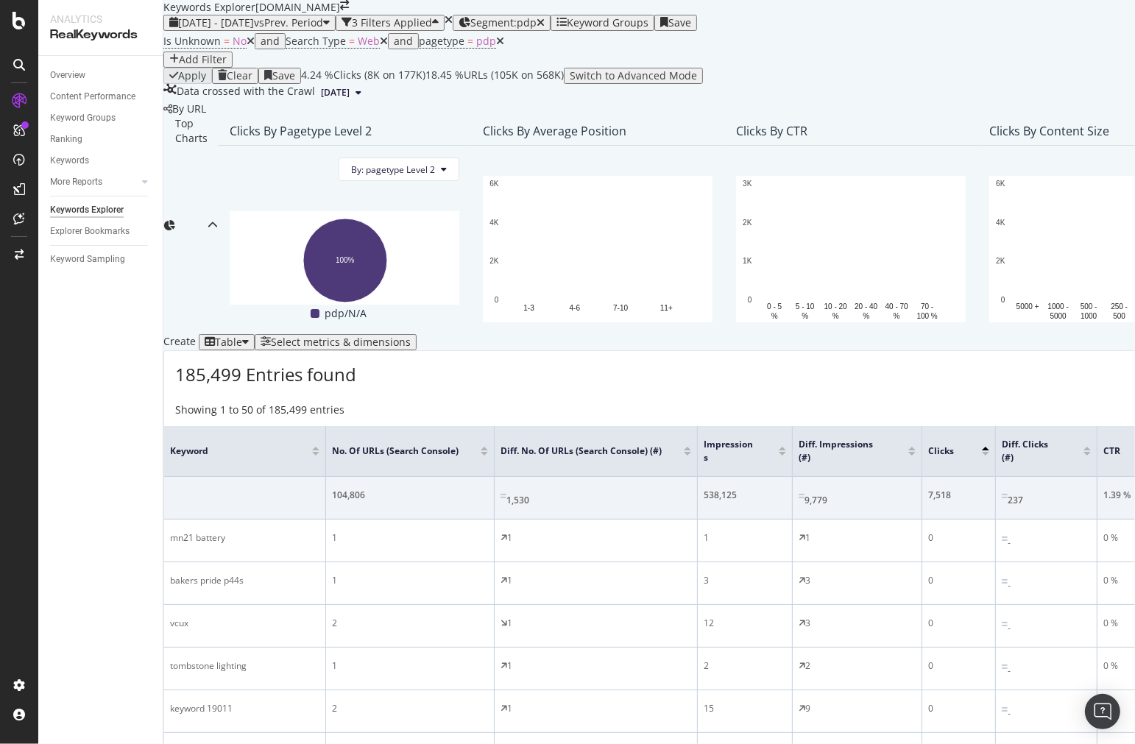
scroll to position [327, 0]
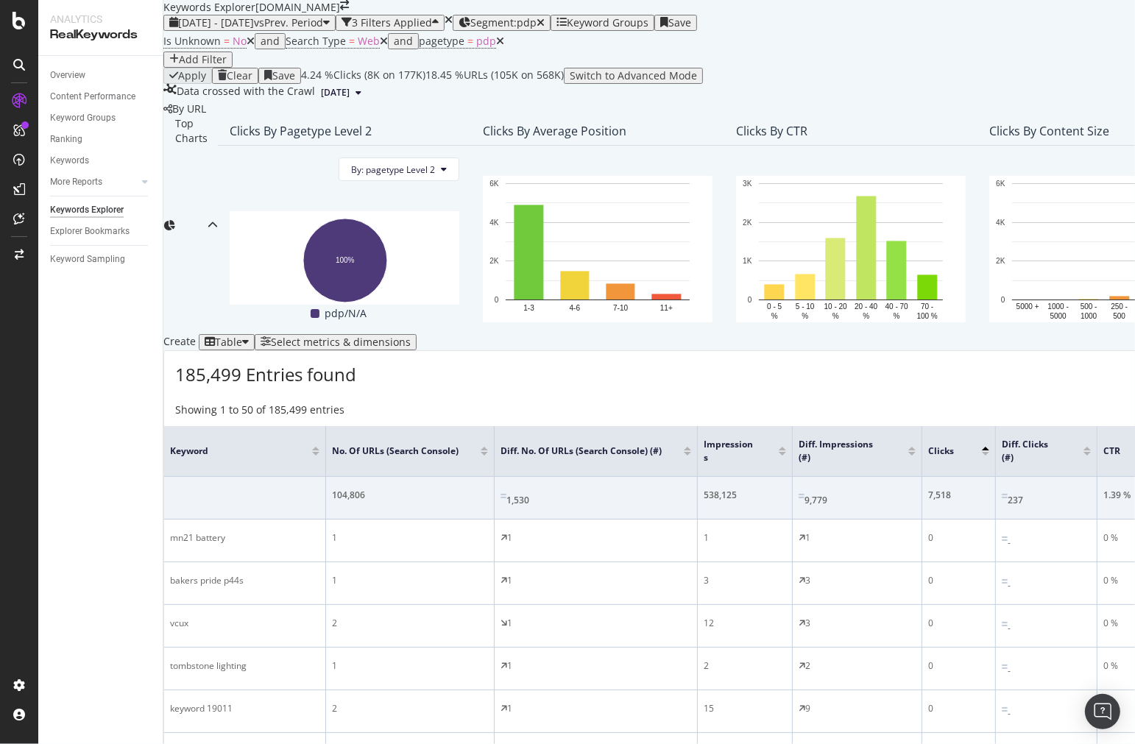
click at [915, 452] on div at bounding box center [911, 454] width 7 height 4
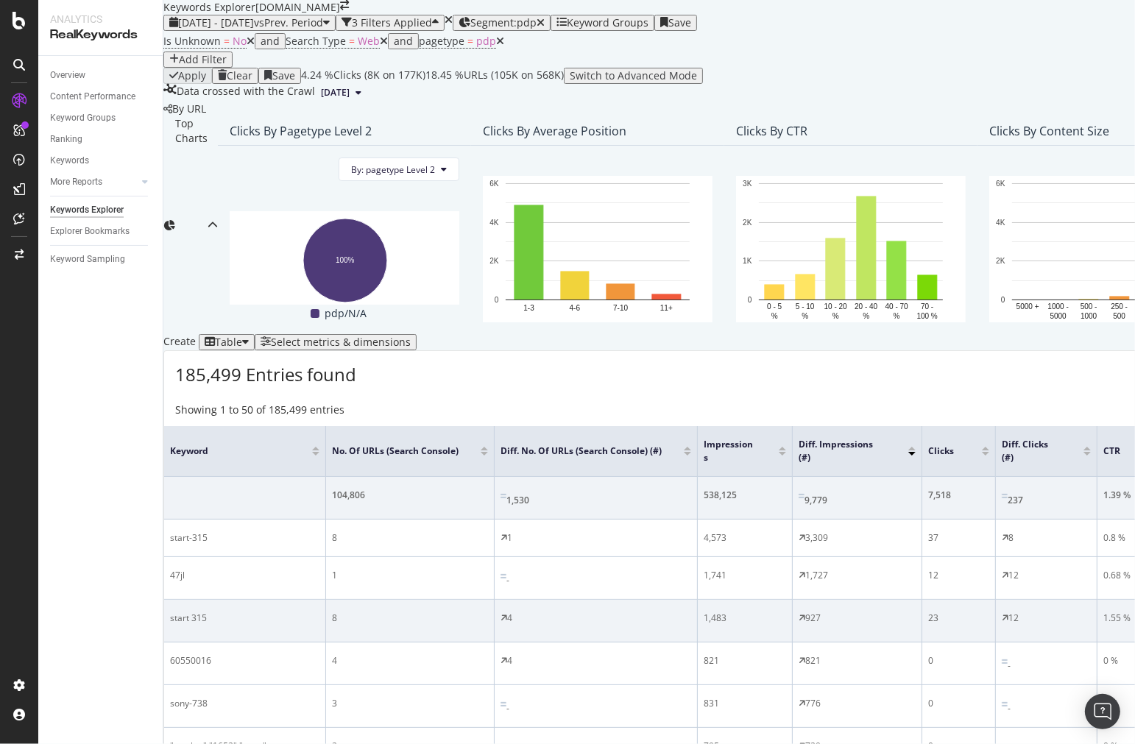
scroll to position [0, 327]
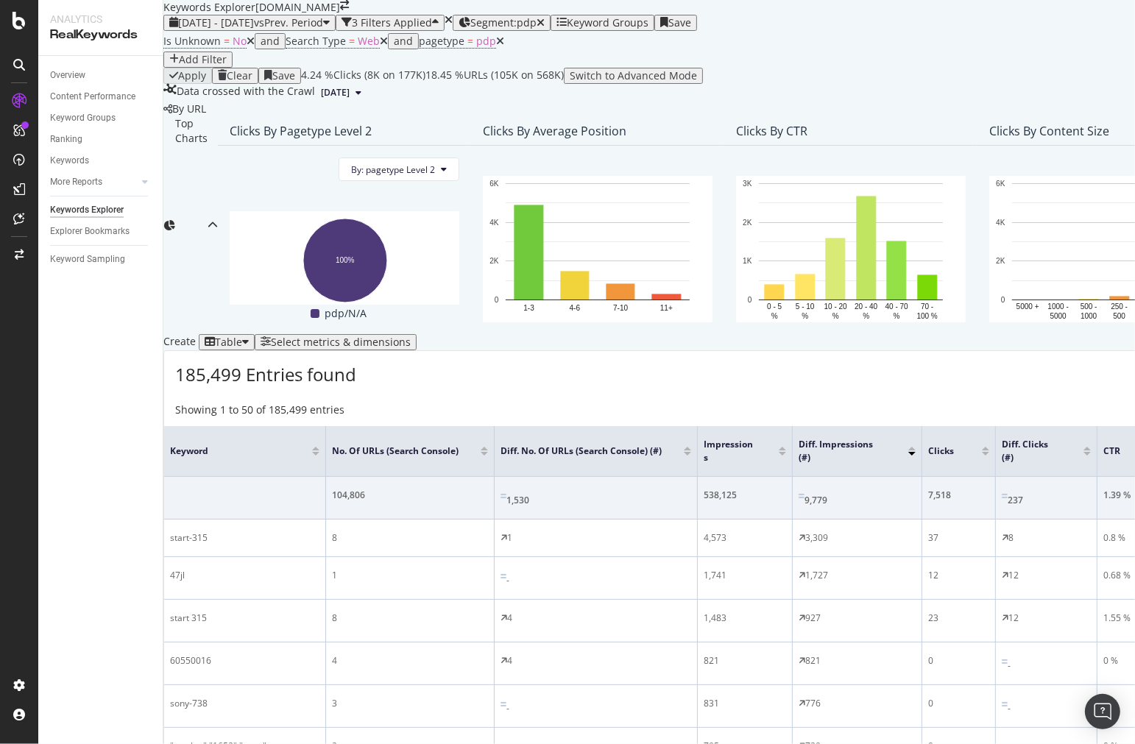
click at [982, 447] on div at bounding box center [985, 449] width 7 height 4
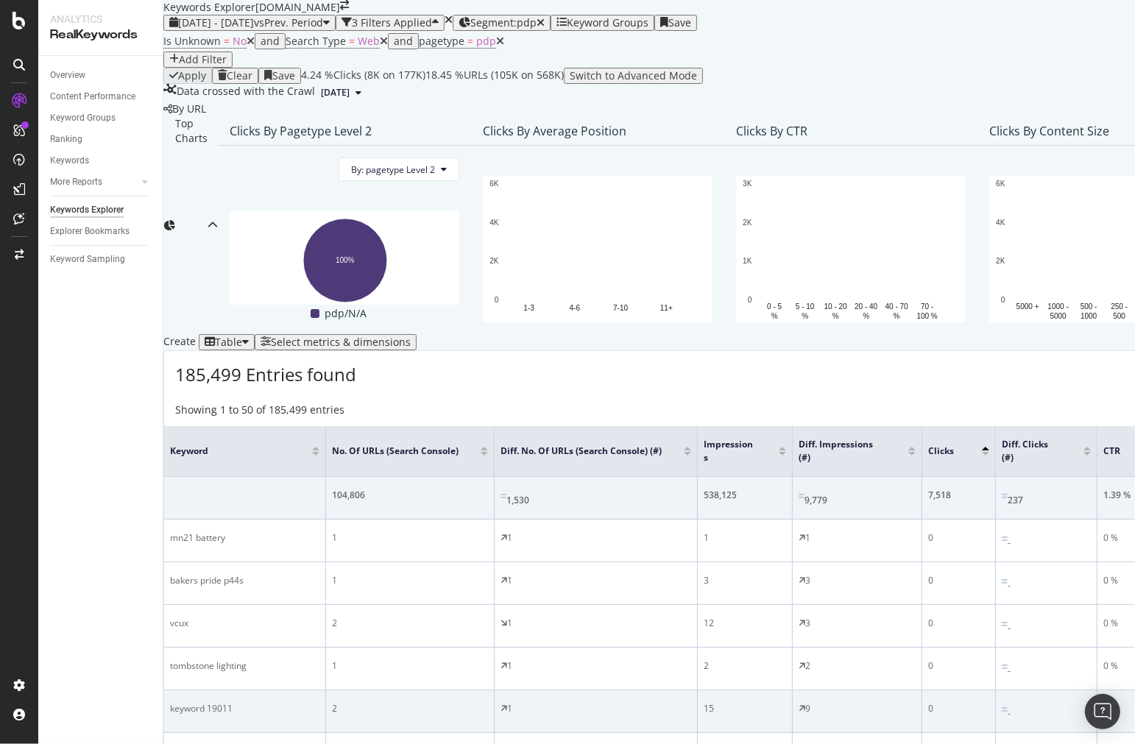
scroll to position [490, 0]
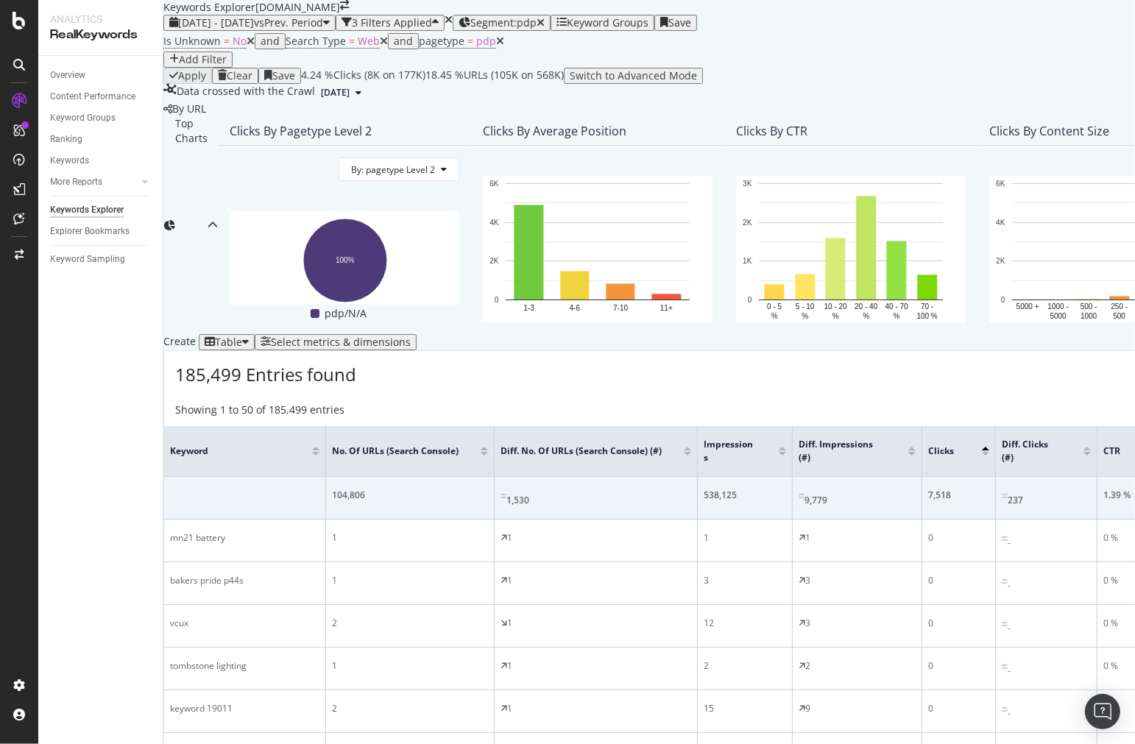
click at [989, 447] on div at bounding box center [985, 449] width 7 height 4
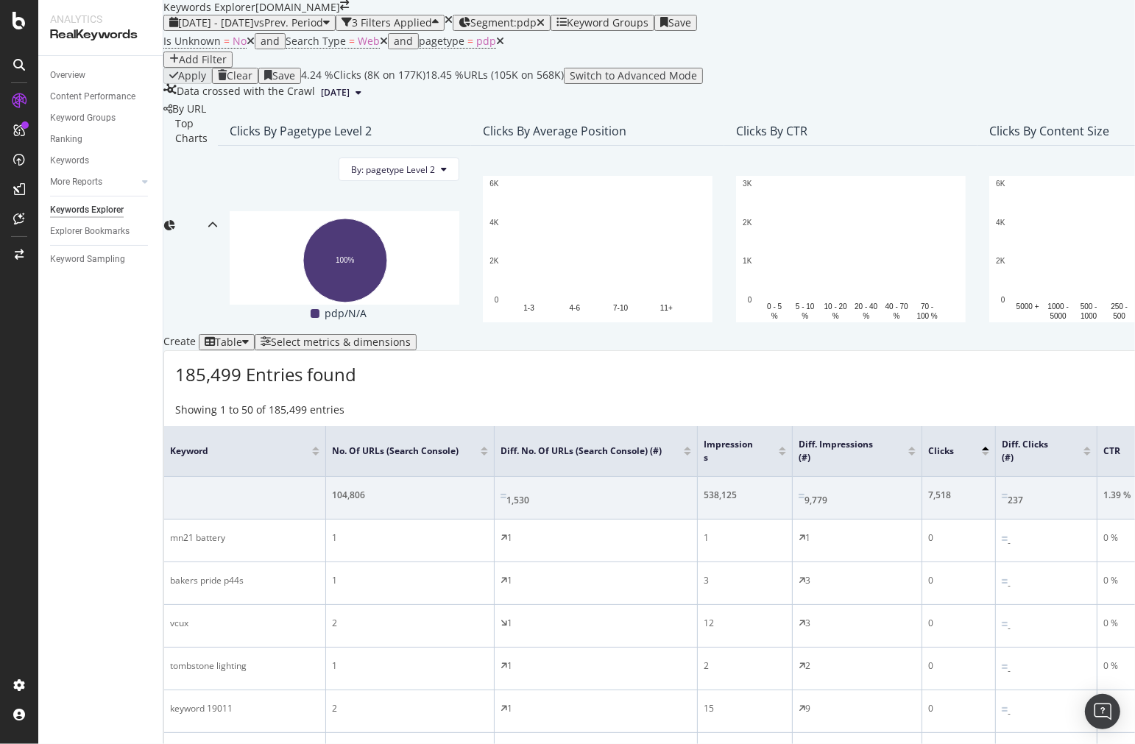
scroll to position [490, 0]
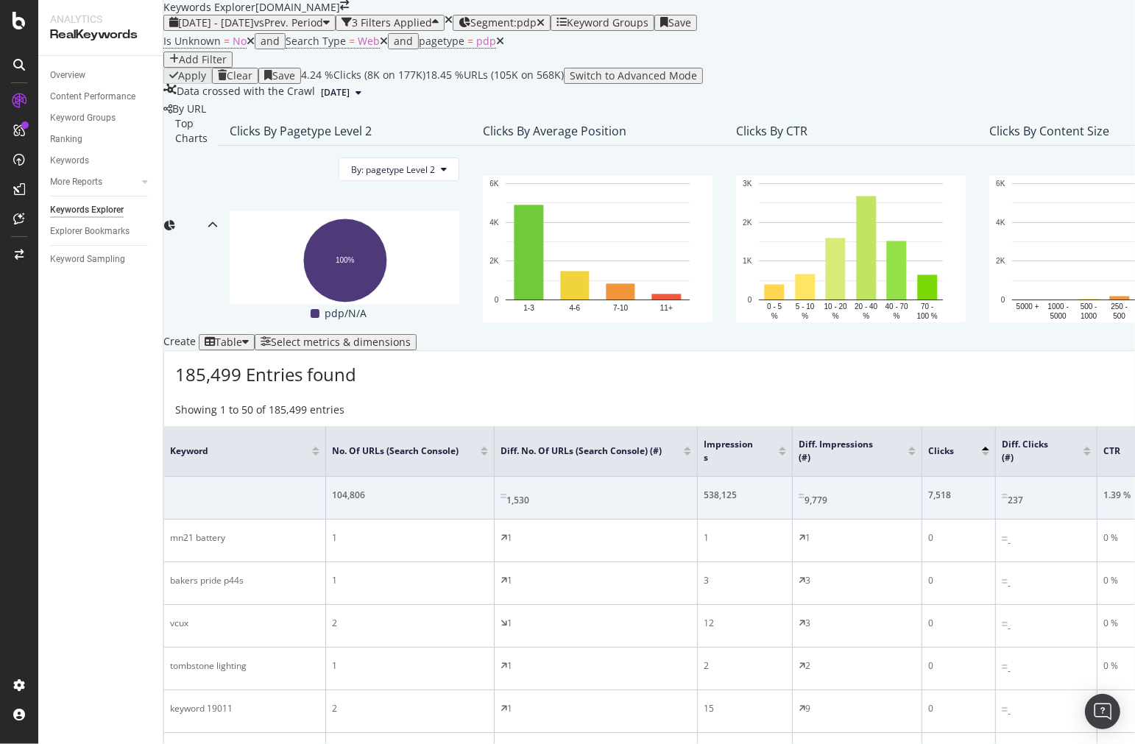
click at [989, 452] on div at bounding box center [985, 454] width 7 height 4
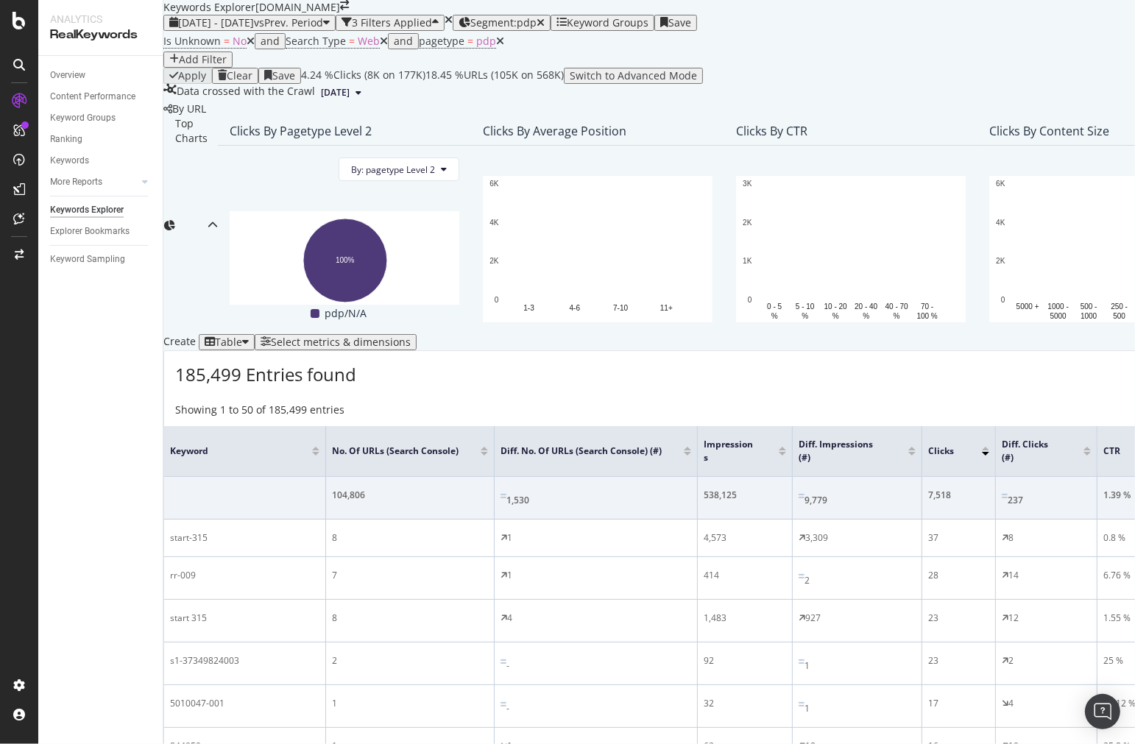
scroll to position [490, 0]
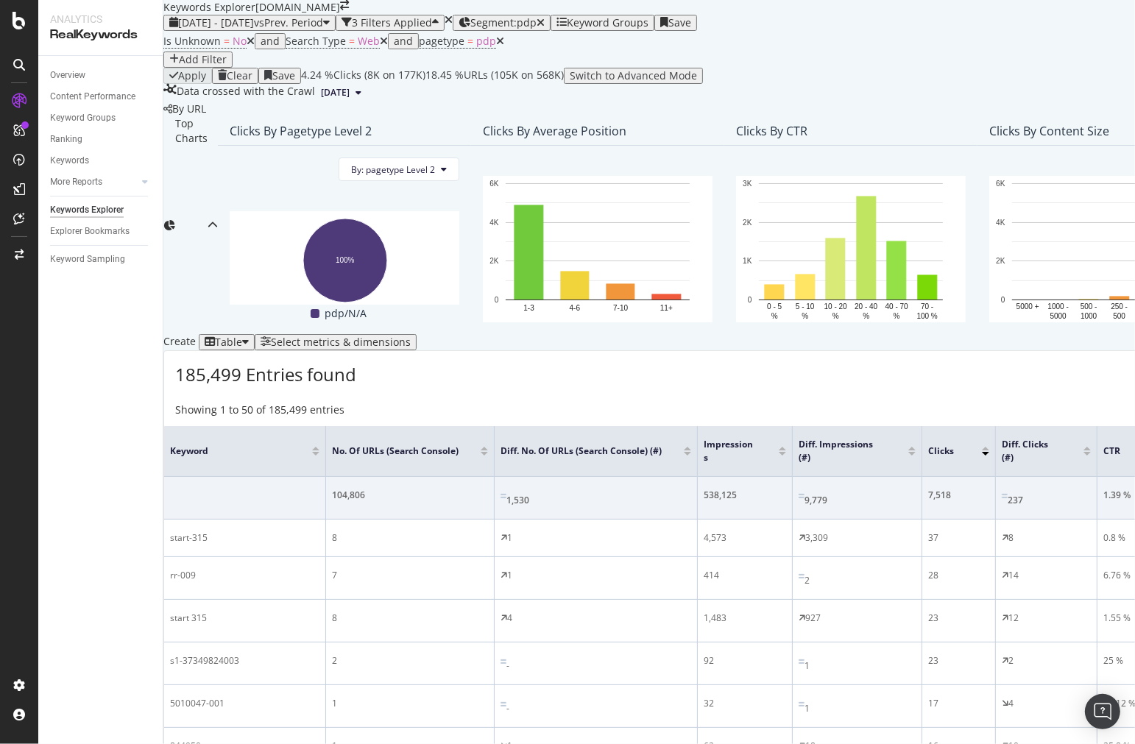
click at [989, 447] on div at bounding box center [985, 449] width 7 height 4
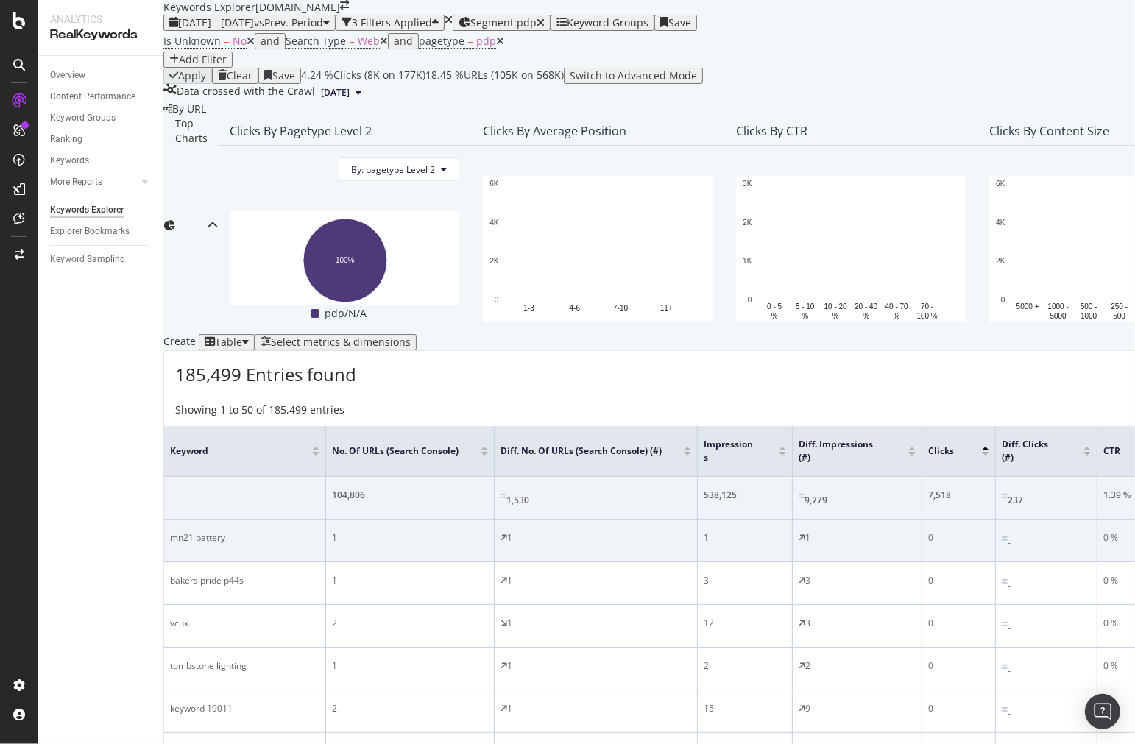
scroll to position [408, 0]
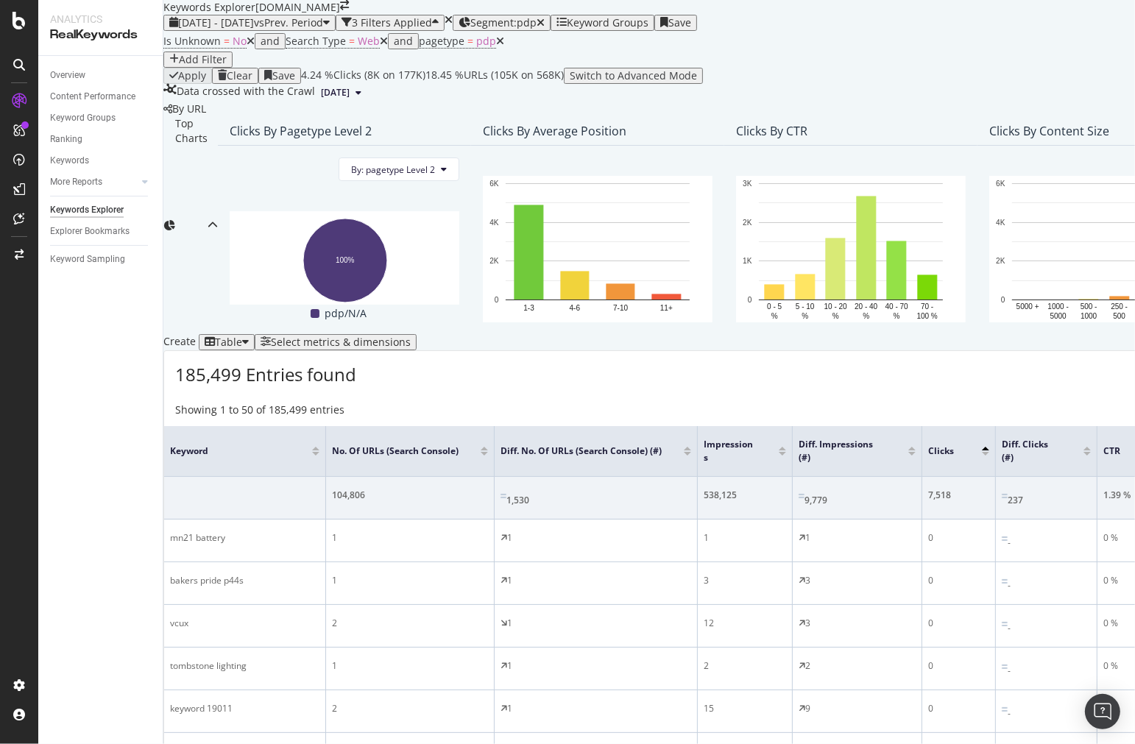
click at [786, 452] on div at bounding box center [782, 454] width 7 height 4
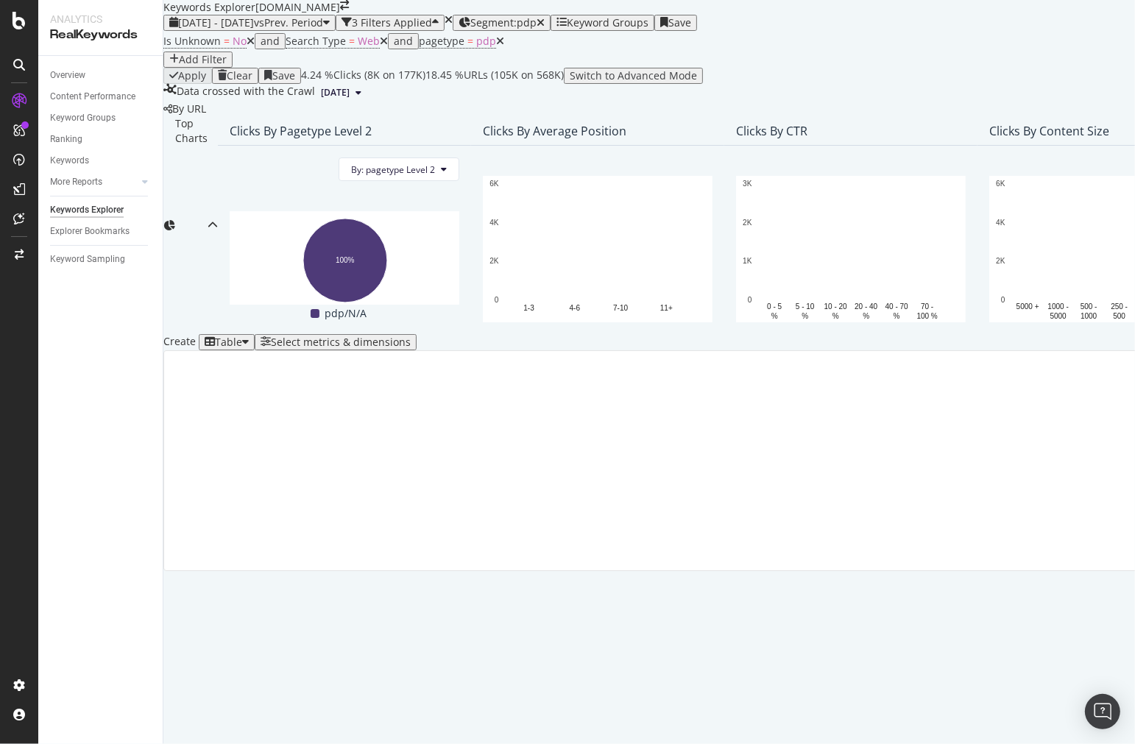
scroll to position [91, 0]
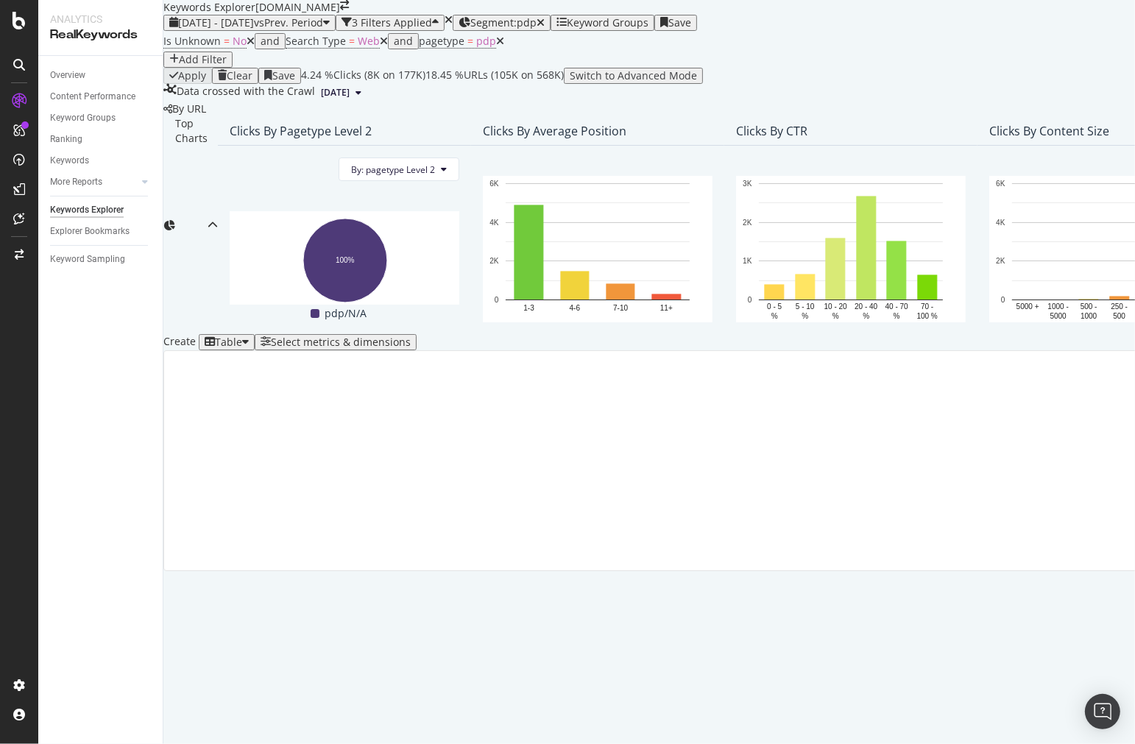
click at [411, 348] on div "Select metrics & dimensions" at bounding box center [341, 342] width 140 height 12
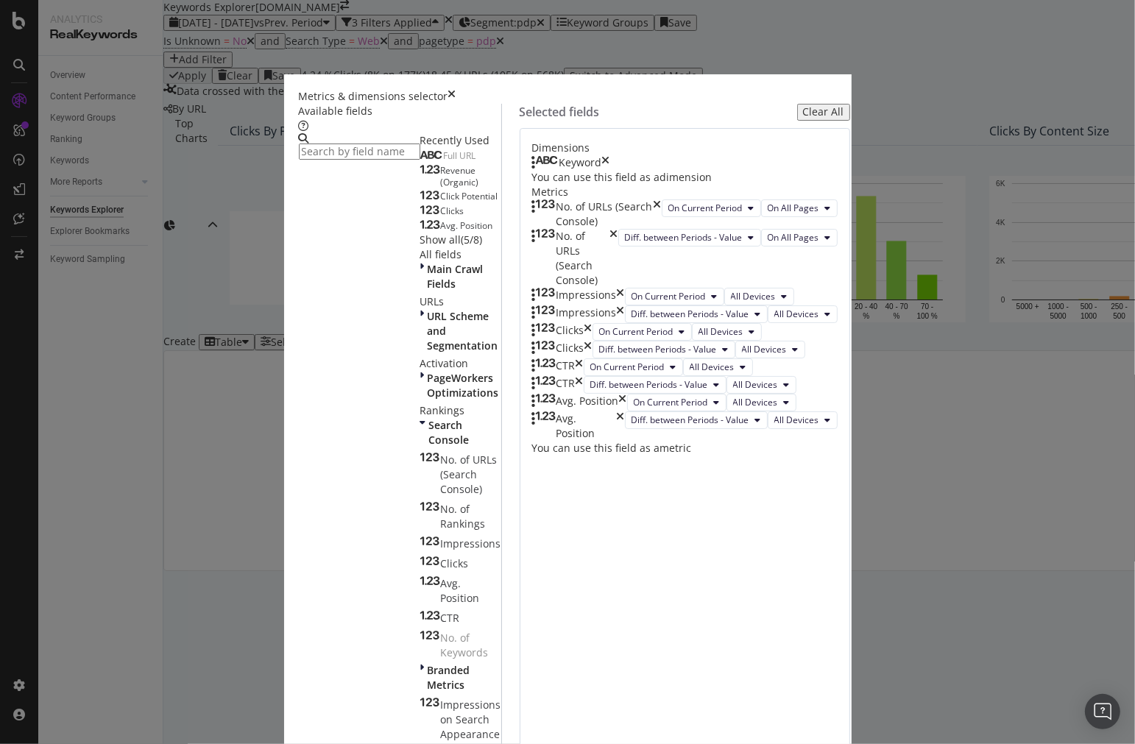
click at [982, 442] on div "Metrics & dimensions selector Available fields Recently Used Full URL Revenue (…" at bounding box center [567, 372] width 1135 height 744
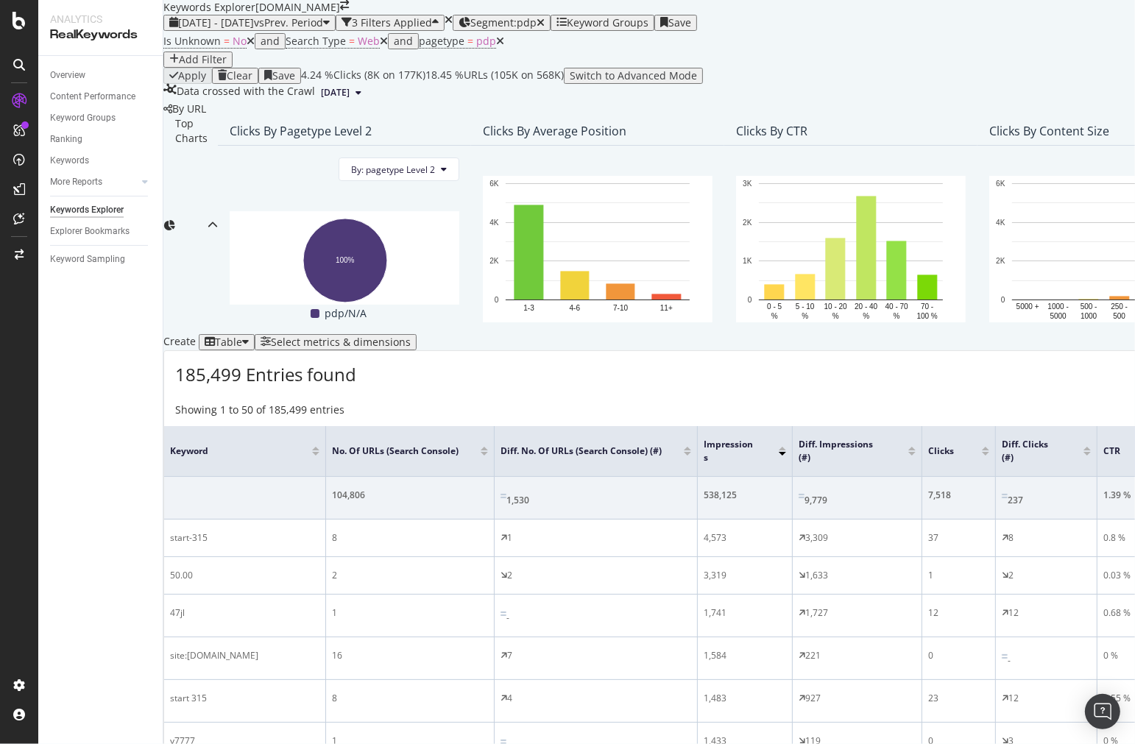
scroll to position [0, 163]
click at [1083, 452] on div at bounding box center [1086, 454] width 7 height 4
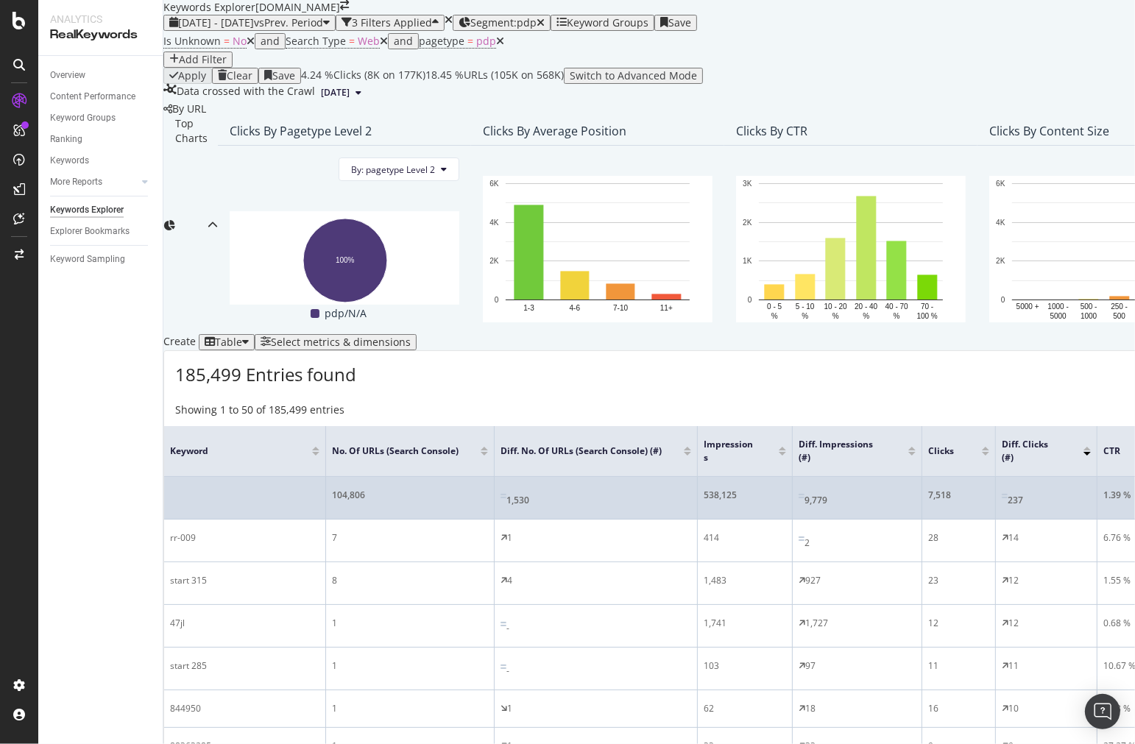
scroll to position [0, 163]
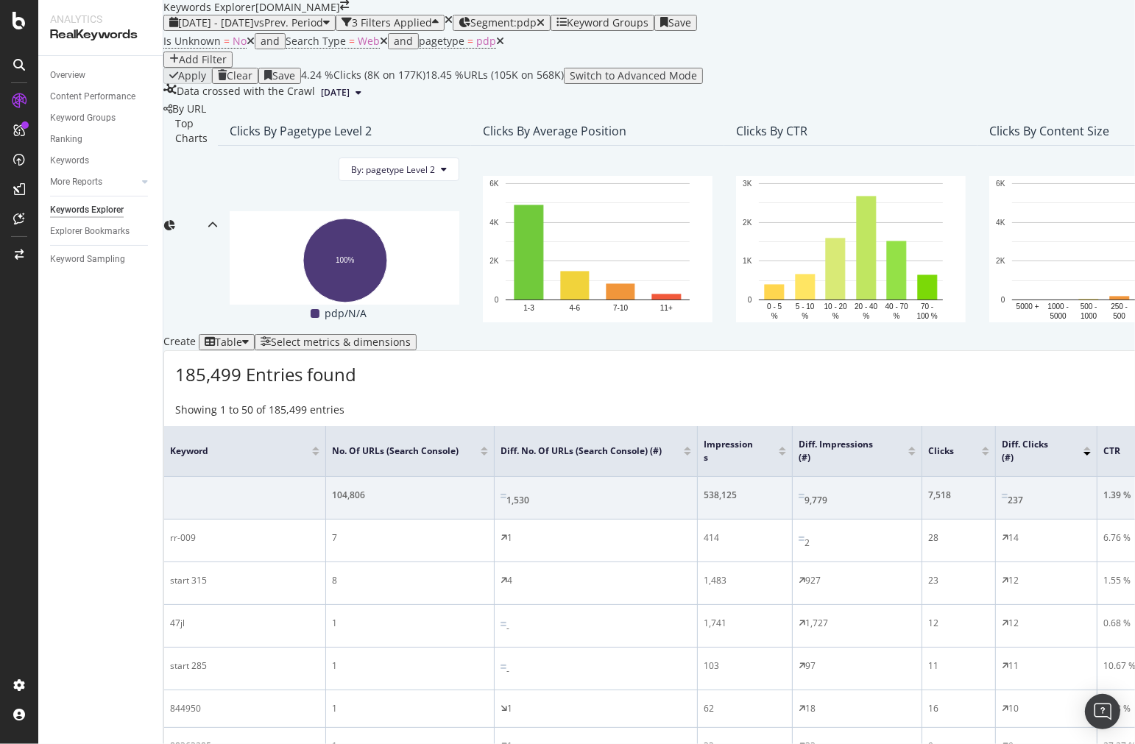
click at [1083, 447] on div at bounding box center [1086, 449] width 7 height 4
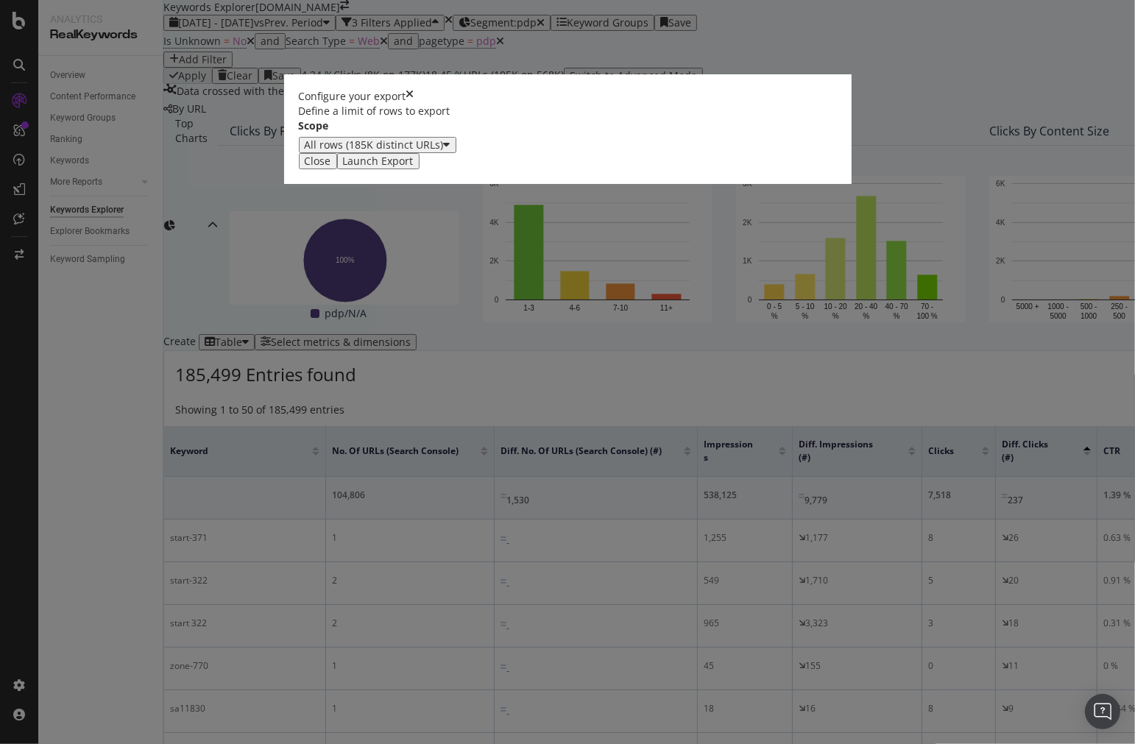
click at [445, 153] on button "All rows (185K distinct URLs)" at bounding box center [377, 145] width 157 height 16
click at [444, 434] on div "Define a limit" at bounding box center [387, 428] width 116 height 13
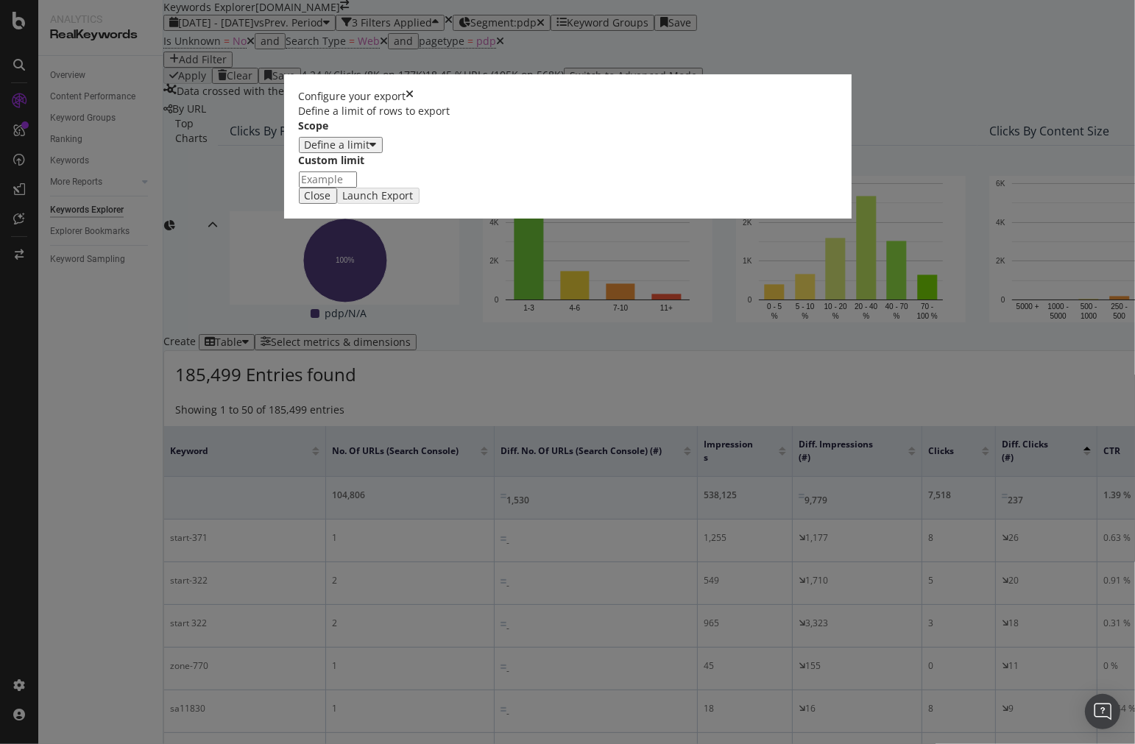
click at [357, 188] on input "modal" at bounding box center [328, 179] width 58 height 16
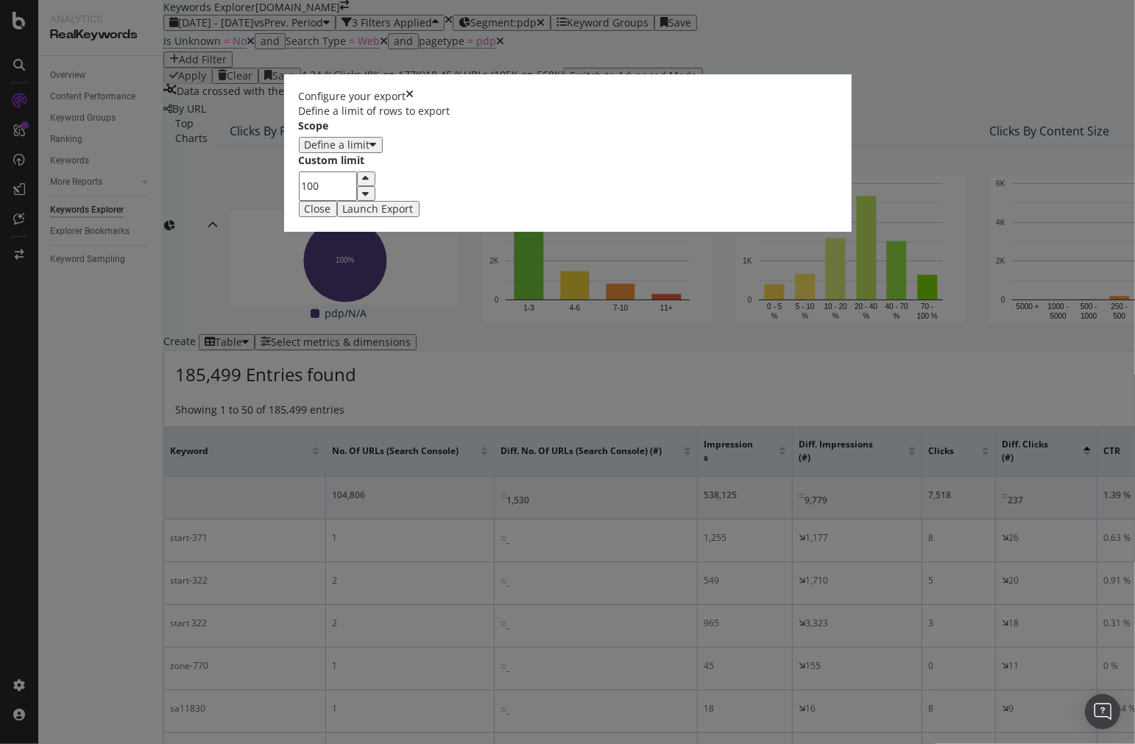
type input "100"
click at [414, 215] on div "Launch Export" at bounding box center [378, 209] width 71 height 12
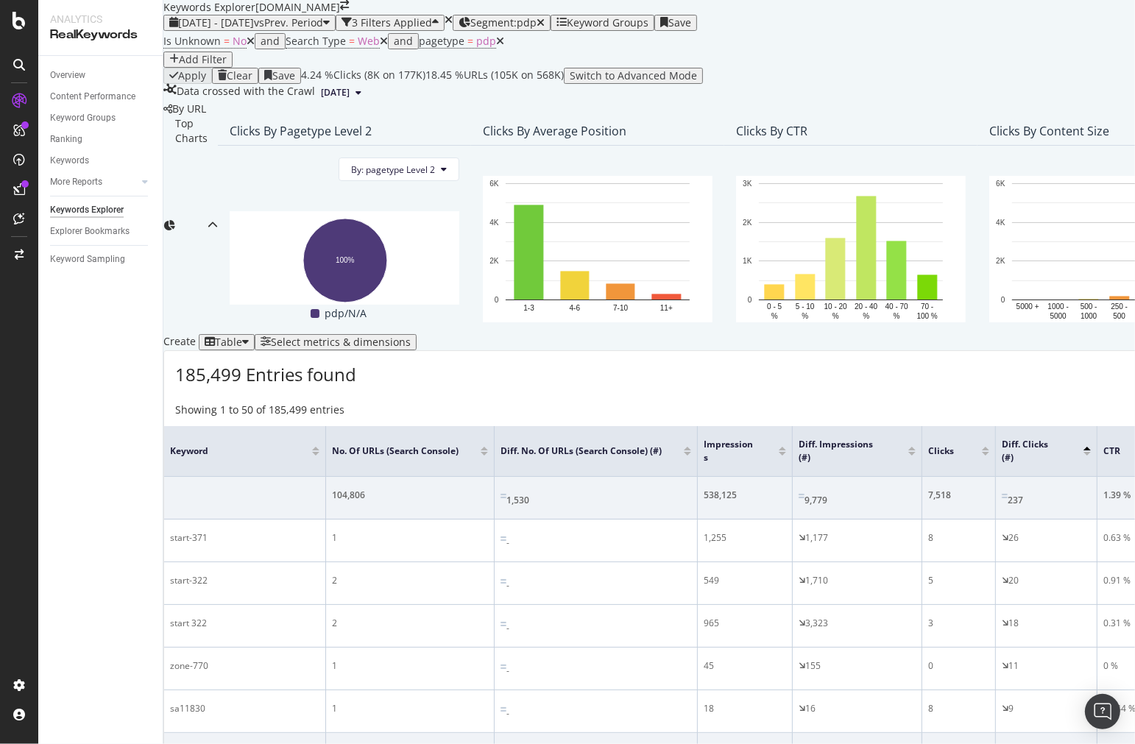
scroll to position [408, 0]
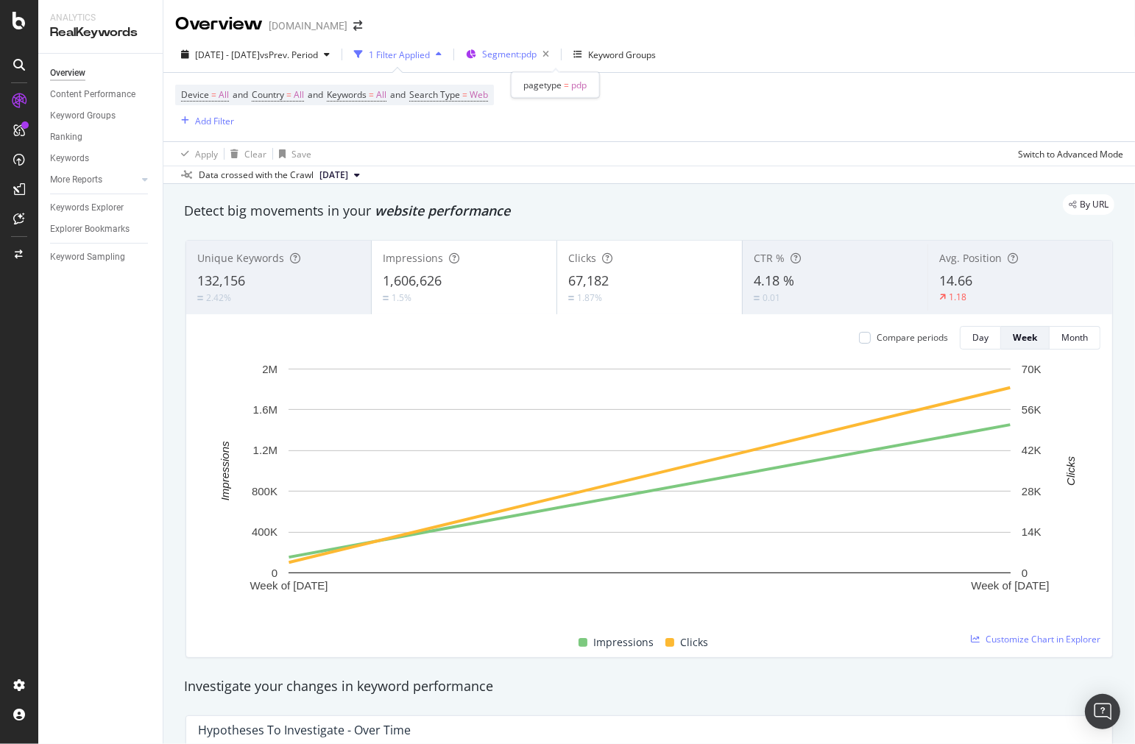
click at [536, 60] on span "Segment: pdp" at bounding box center [509, 54] width 54 height 13
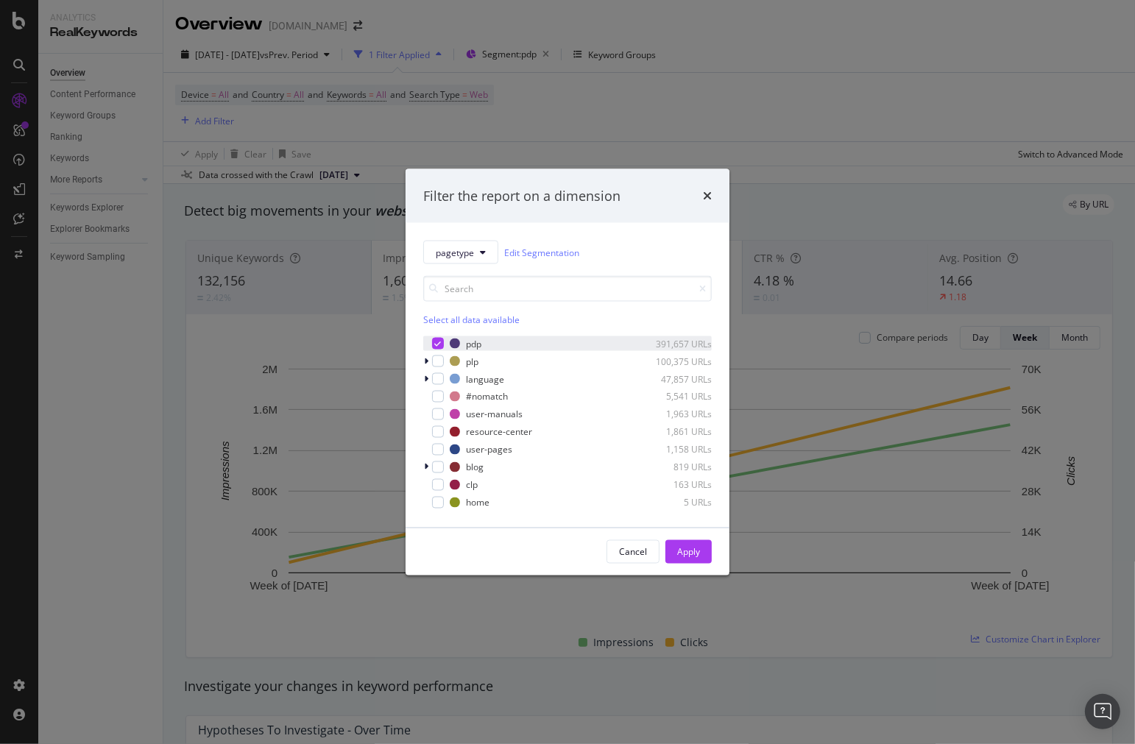
click at [435, 346] on icon "modal" at bounding box center [438, 343] width 7 height 7
click at [434, 433] on div "modal" at bounding box center [438, 432] width 12 height 12
click at [433, 450] on div "modal" at bounding box center [438, 450] width 12 height 12
click at [432, 466] on div "modal" at bounding box center [438, 467] width 12 height 12
click at [439, 447] on icon "modal" at bounding box center [438, 449] width 7 height 7
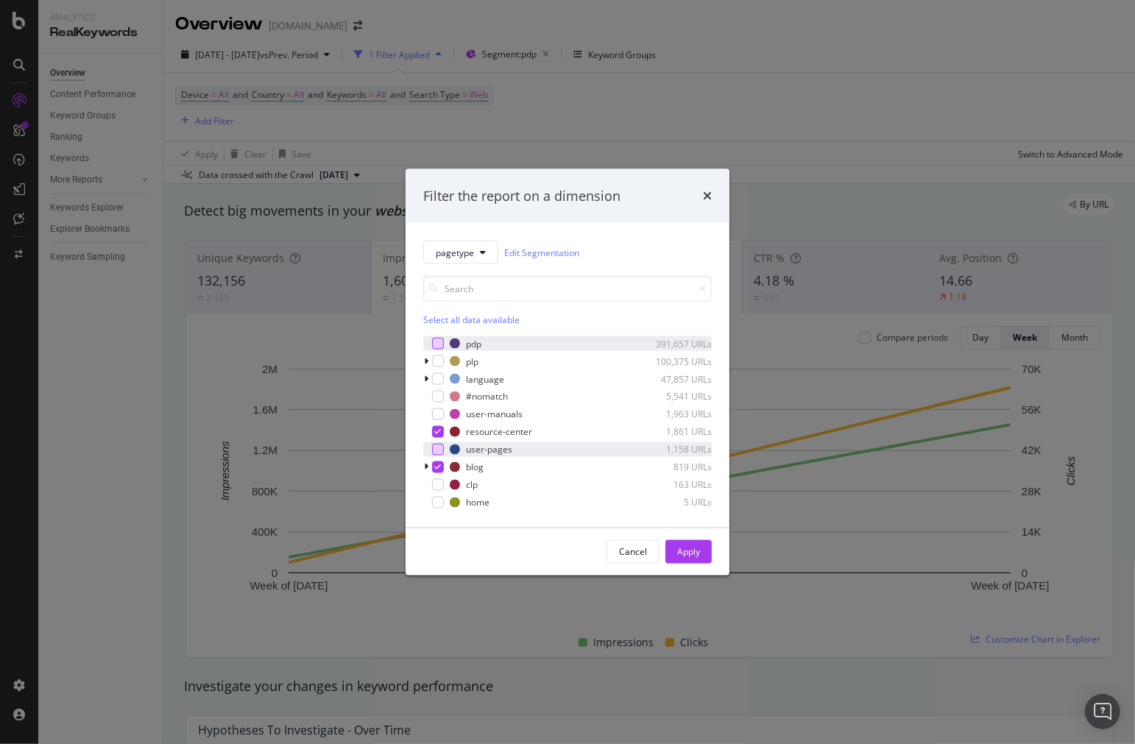
click at [436, 452] on div "modal" at bounding box center [438, 450] width 12 height 12
click at [436, 452] on icon "modal" at bounding box center [438, 449] width 7 height 7
click at [700, 550] on div "Apply" at bounding box center [688, 551] width 23 height 13
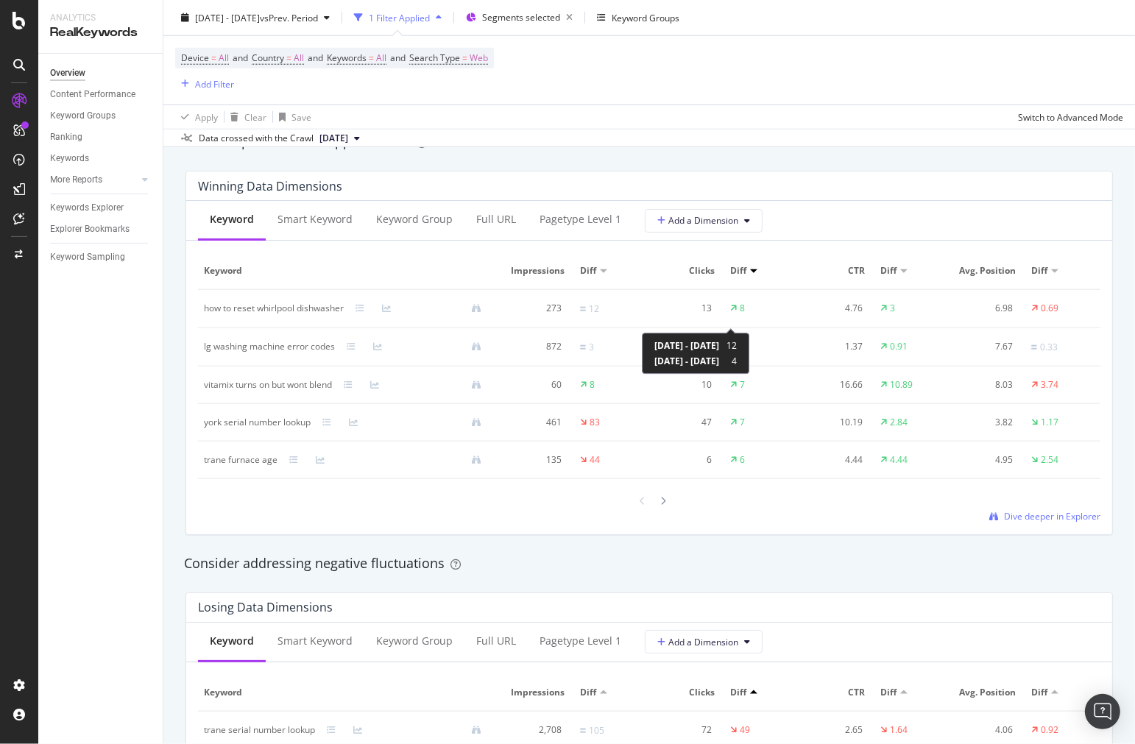
scroll to position [1717, 0]
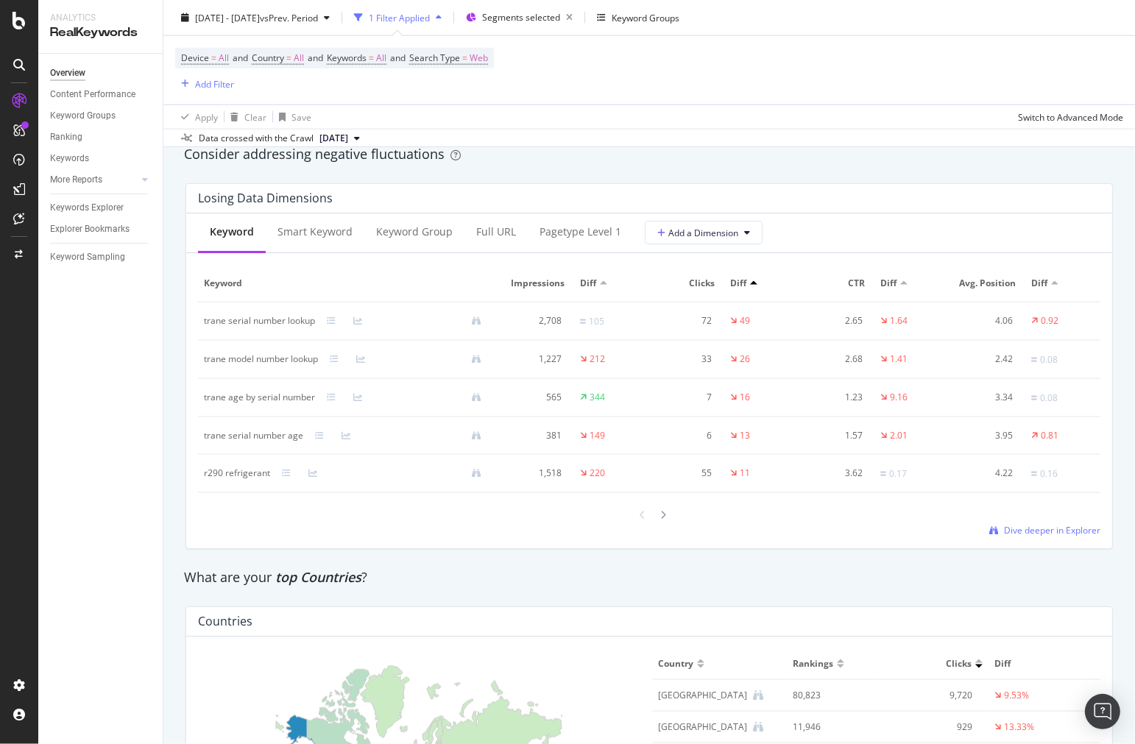
click at [210, 327] on div "trane serial number lookup" at bounding box center [259, 320] width 111 height 13
drag, startPoint x: 210, startPoint y: 328, endPoint x: 294, endPoint y: 329, distance: 83.9
click at [294, 327] on div "trane serial number lookup" at bounding box center [259, 320] width 111 height 13
click at [203, 350] on td "trane model number lookup" at bounding box center [348, 360] width 301 height 38
click at [1054, 528] on span "Dive deeper in Explorer" at bounding box center [1052, 530] width 96 height 13
